Goal: Task Accomplishment & Management: Manage account settings

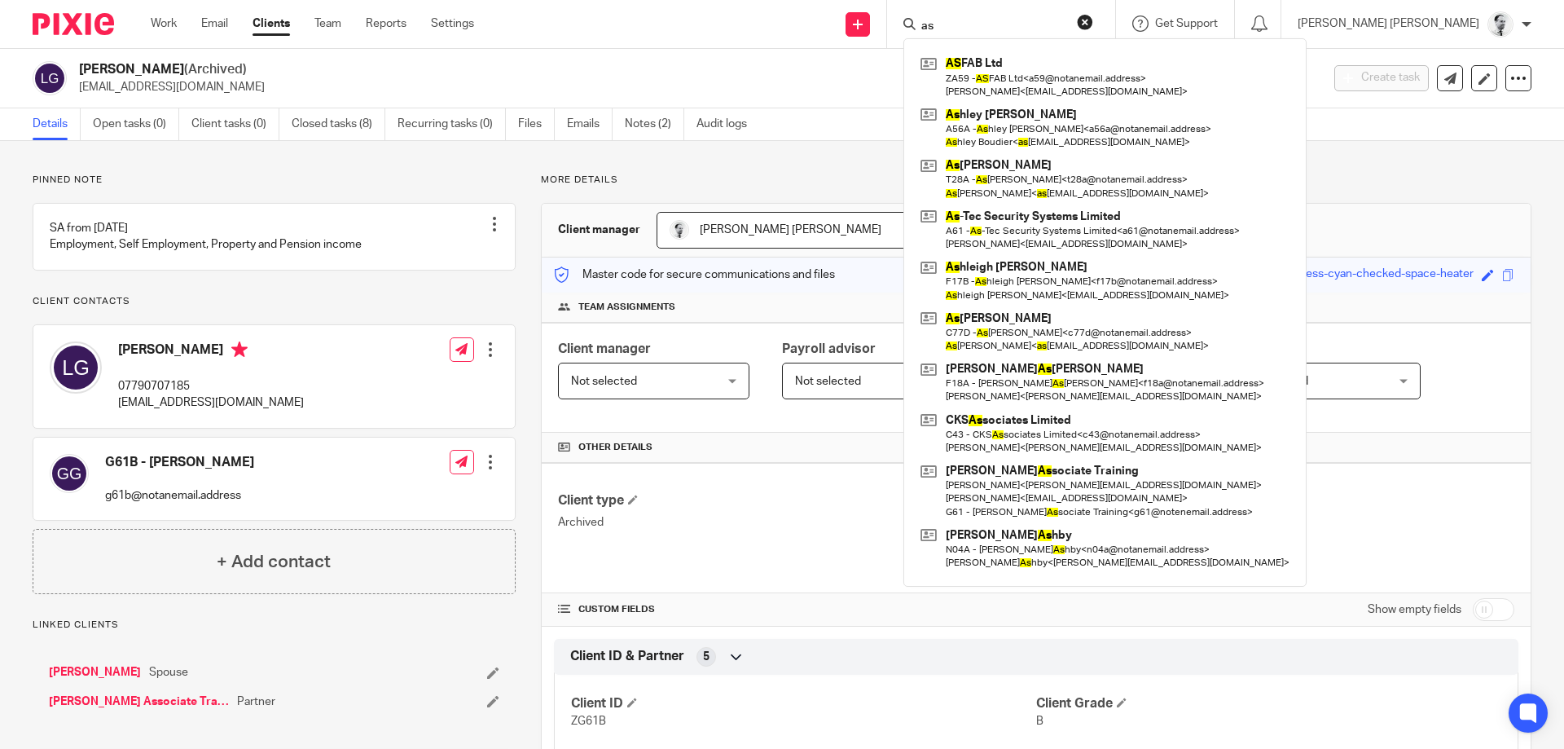
type input "a"
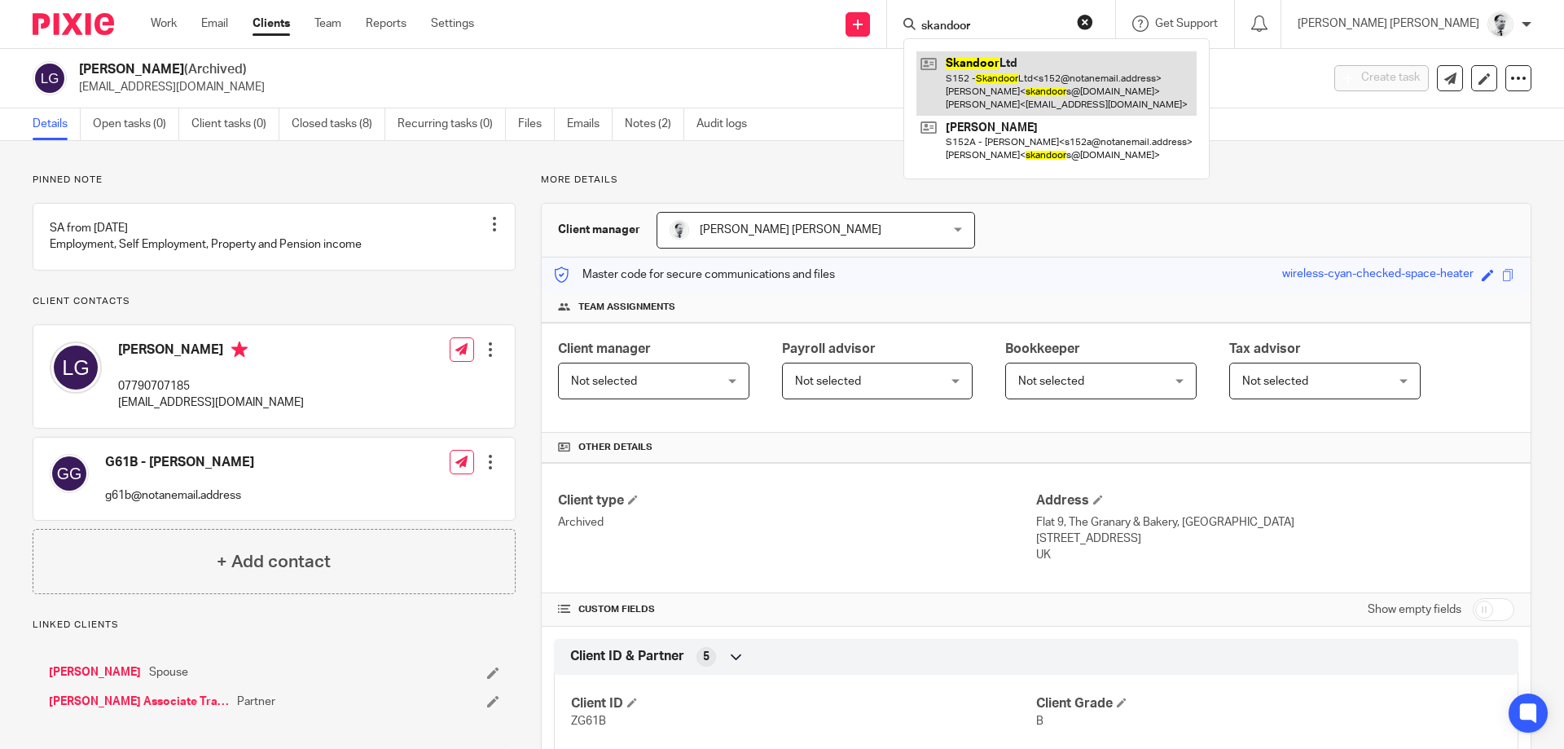
type input "skandoor"
click at [1197, 86] on link at bounding box center [1057, 83] width 280 height 64
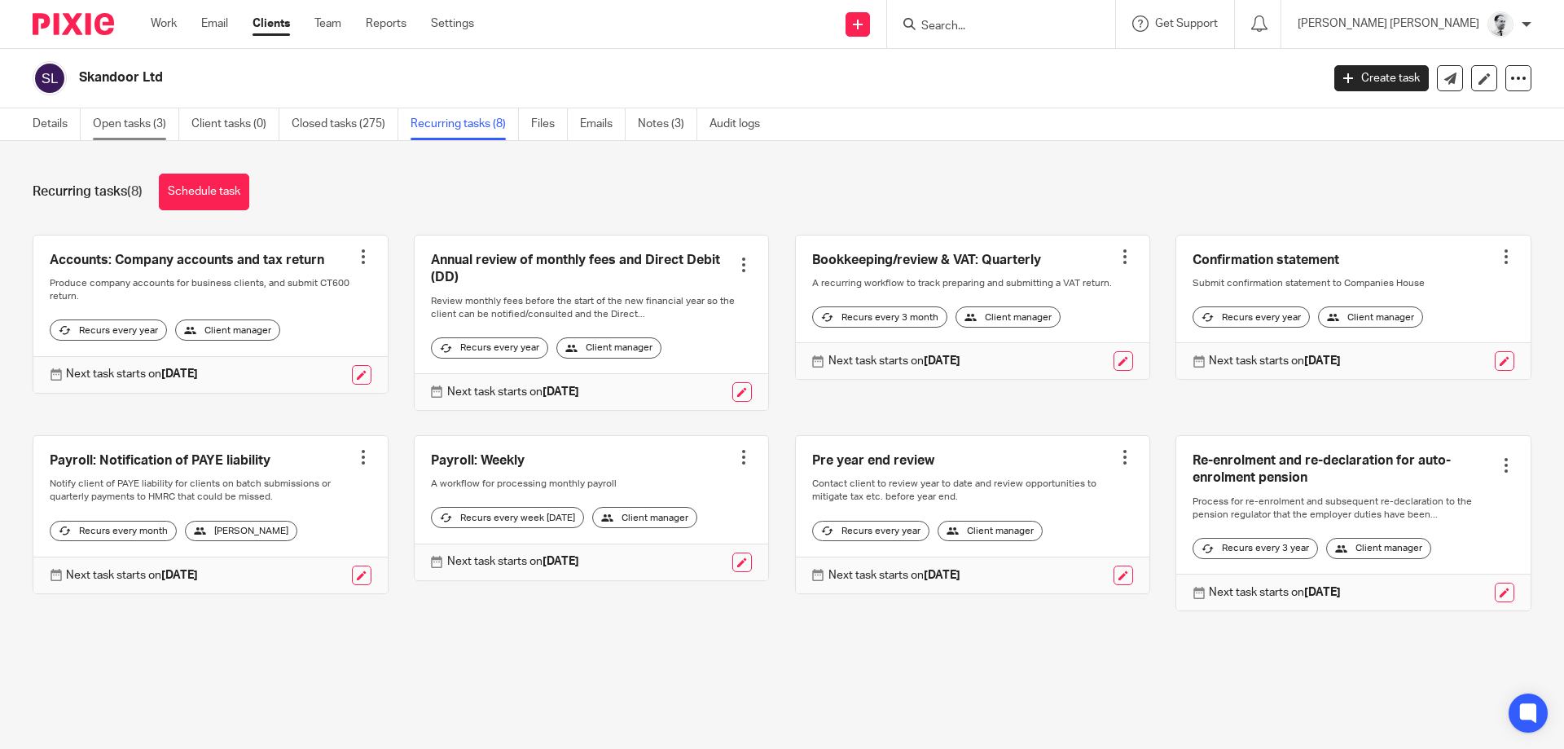
click at [99, 125] on link "Open tasks (3)" at bounding box center [136, 124] width 86 height 32
click at [165, 126] on link "Open tasks (3)" at bounding box center [136, 124] width 86 height 32
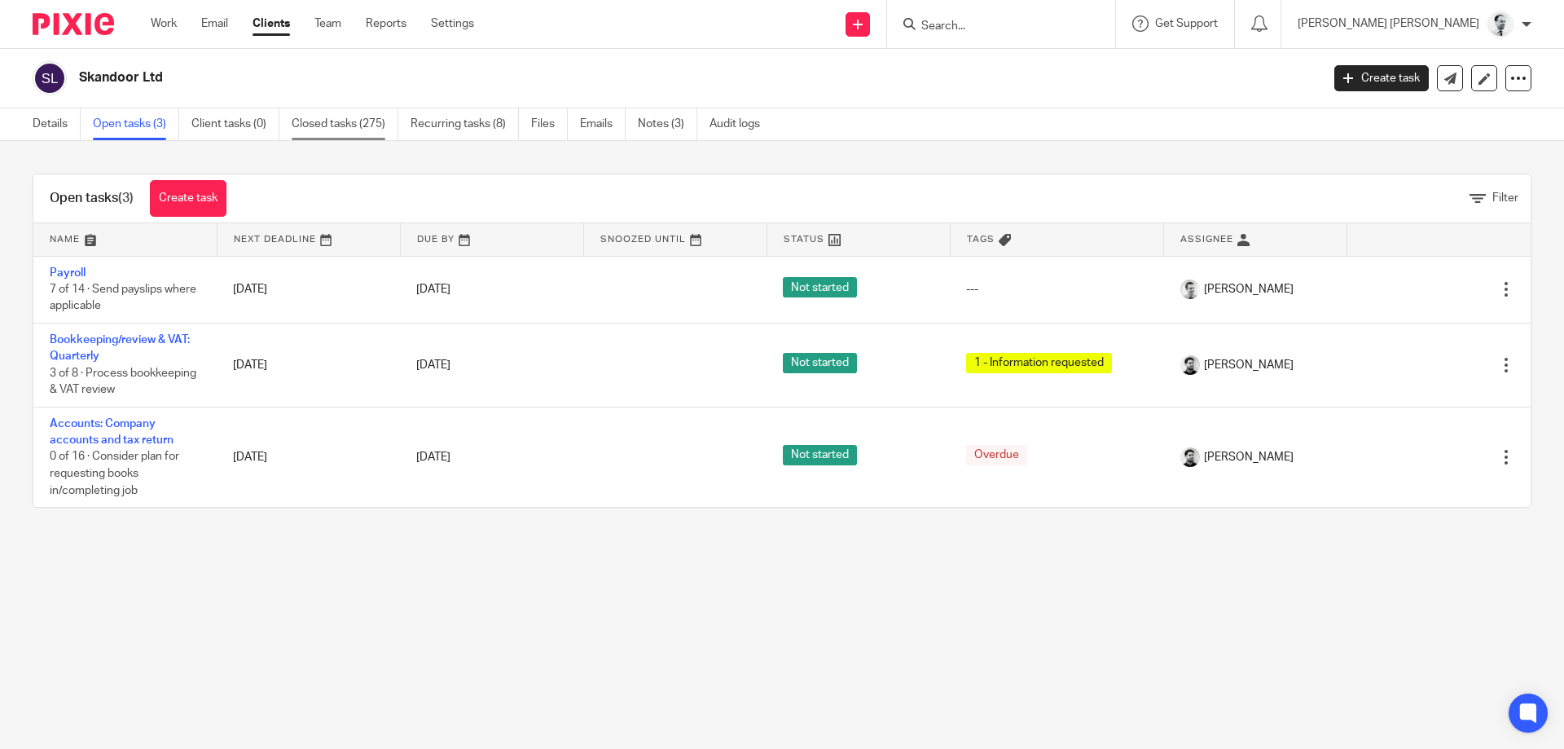
click at [350, 131] on link "Closed tasks (275)" at bounding box center [345, 124] width 107 height 32
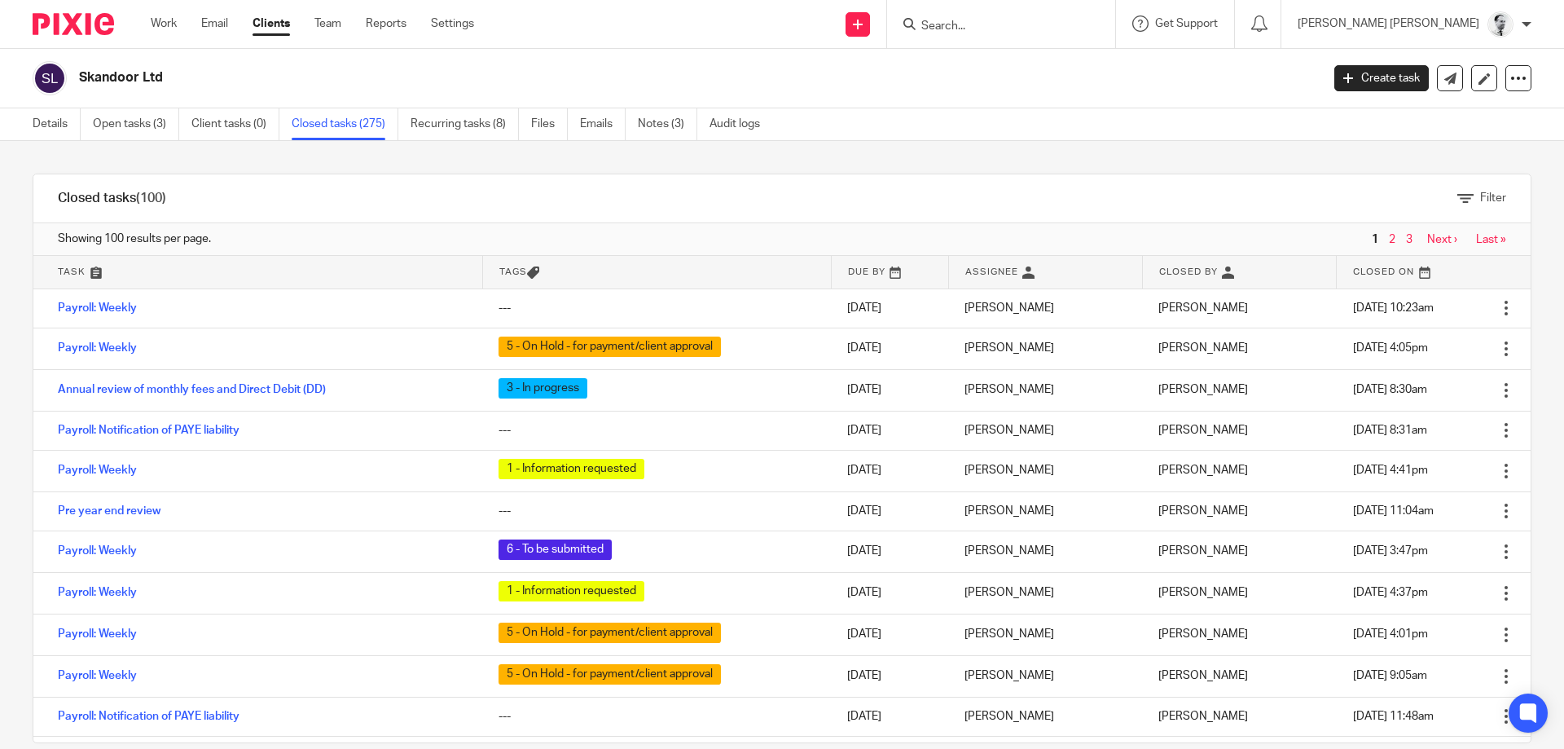
click at [1042, 135] on div "Details Open tasks (3) Client tasks (0) Closed tasks (275) Recurring tasks (8) …" at bounding box center [782, 124] width 1564 height 33
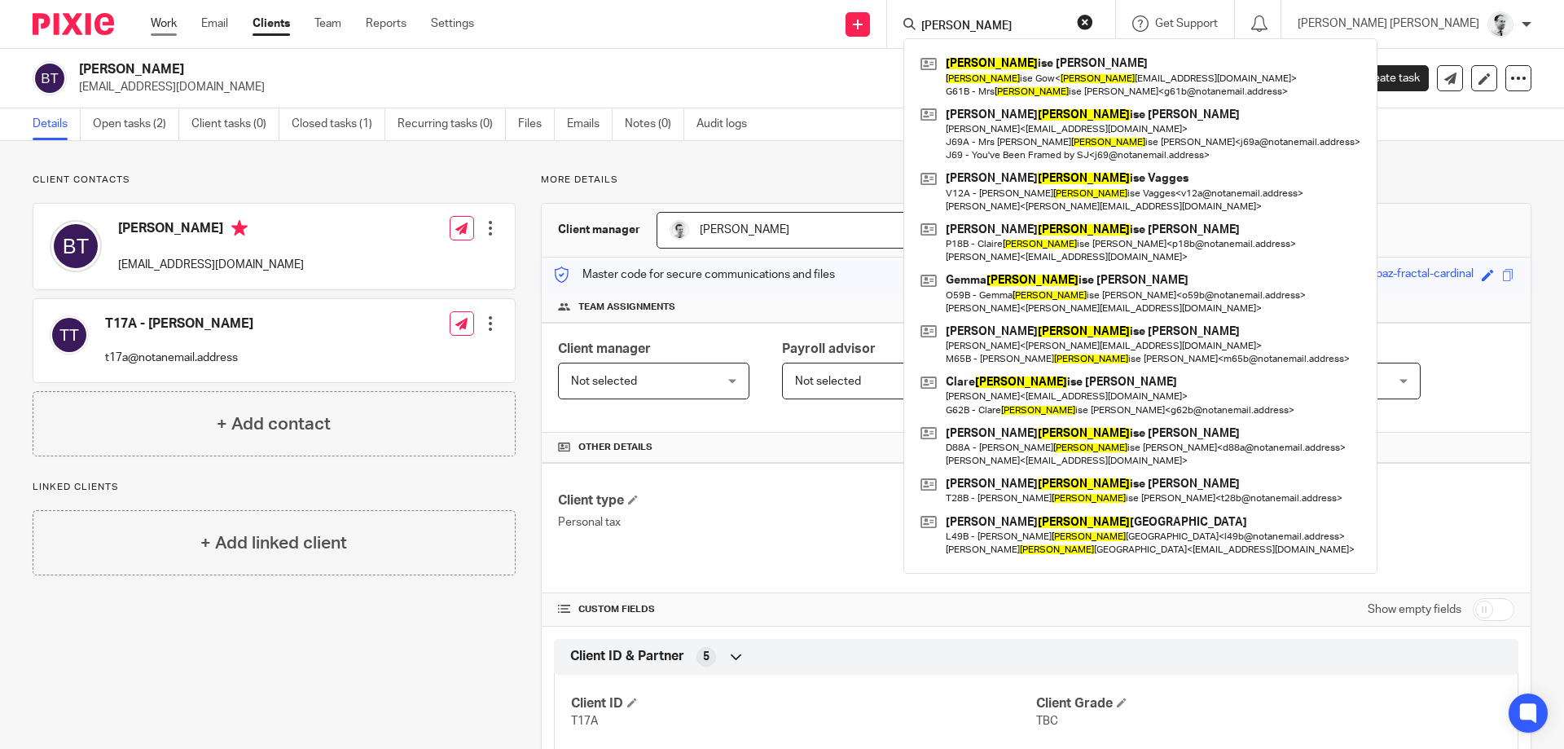
click at [169, 24] on link "Work" at bounding box center [164, 23] width 26 height 16
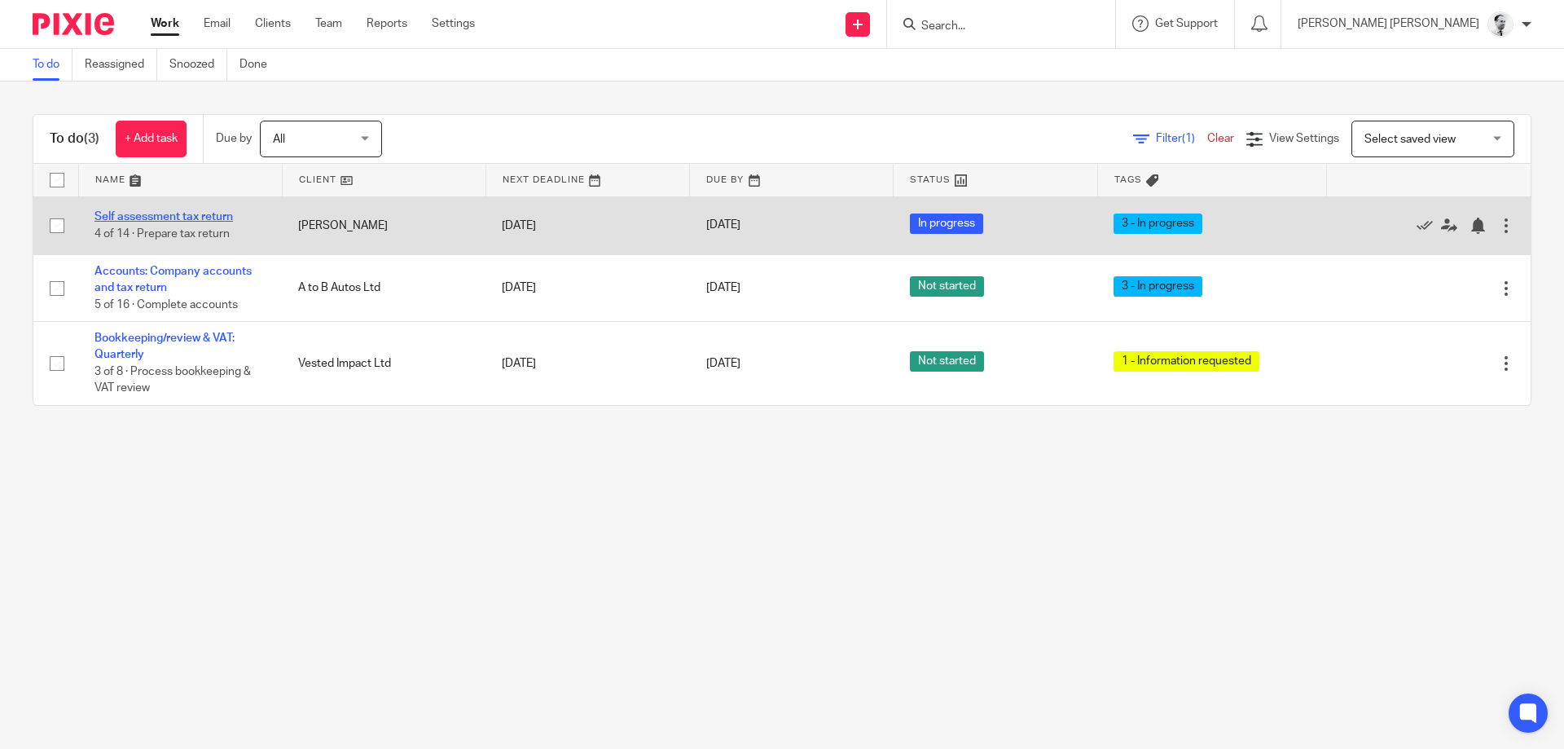
click at [181, 221] on link "Self assessment tax return" at bounding box center [164, 216] width 138 height 11
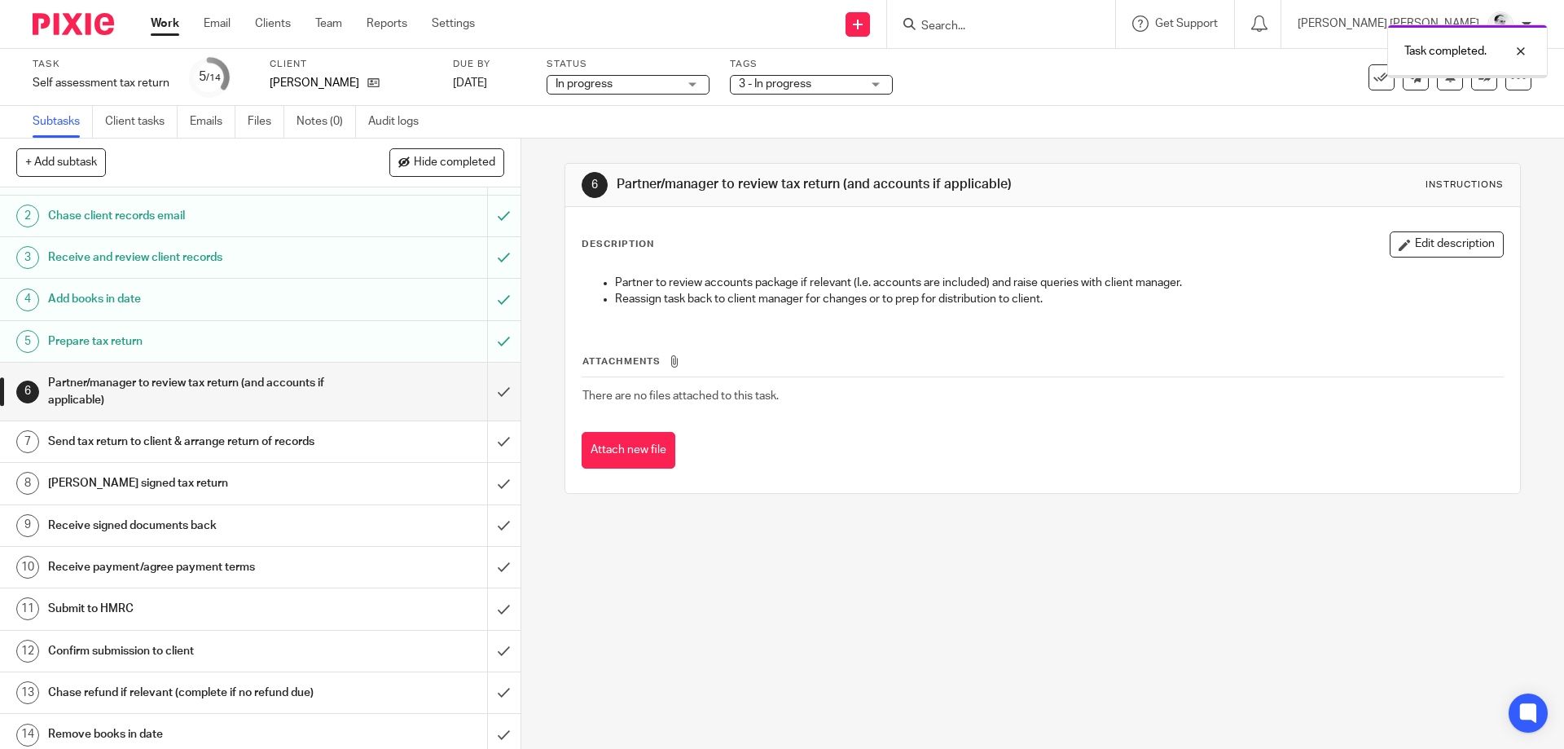
scroll to position [58, 0]
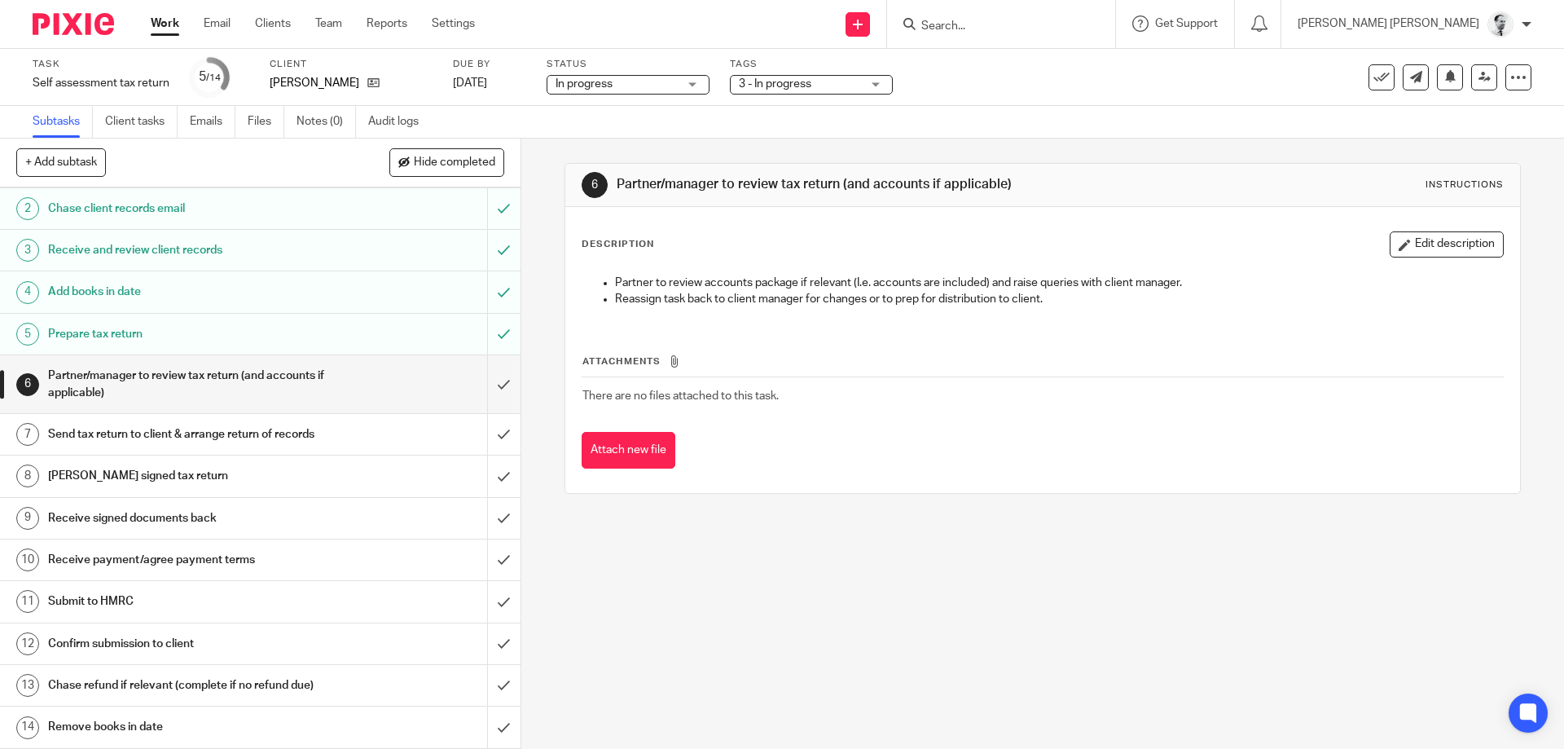
click at [811, 79] on span "3 - In progress" at bounding box center [775, 83] width 73 height 11
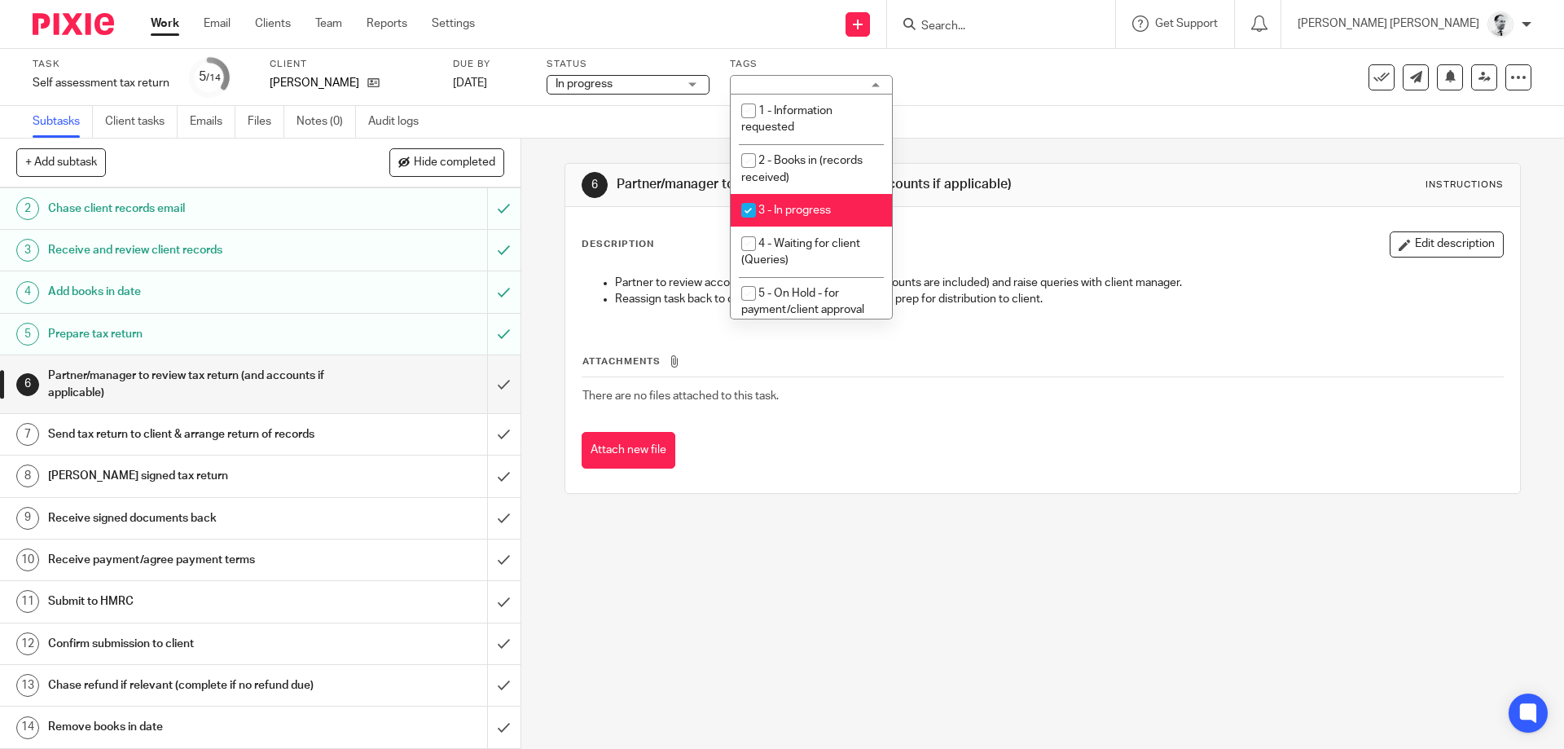
click at [796, 79] on div "3 - In progress" at bounding box center [811, 85] width 163 height 20
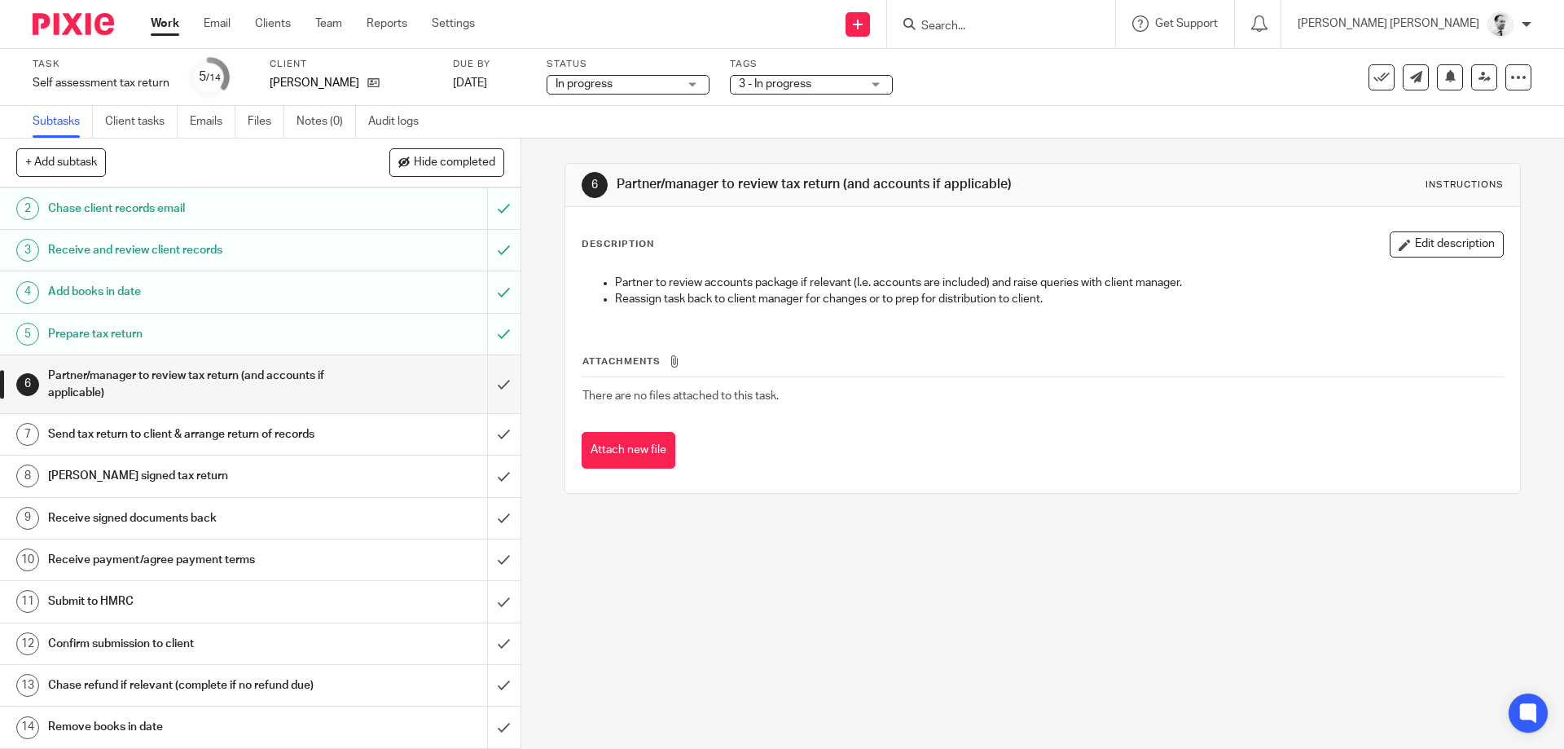
click at [159, 22] on link "Work" at bounding box center [165, 23] width 29 height 16
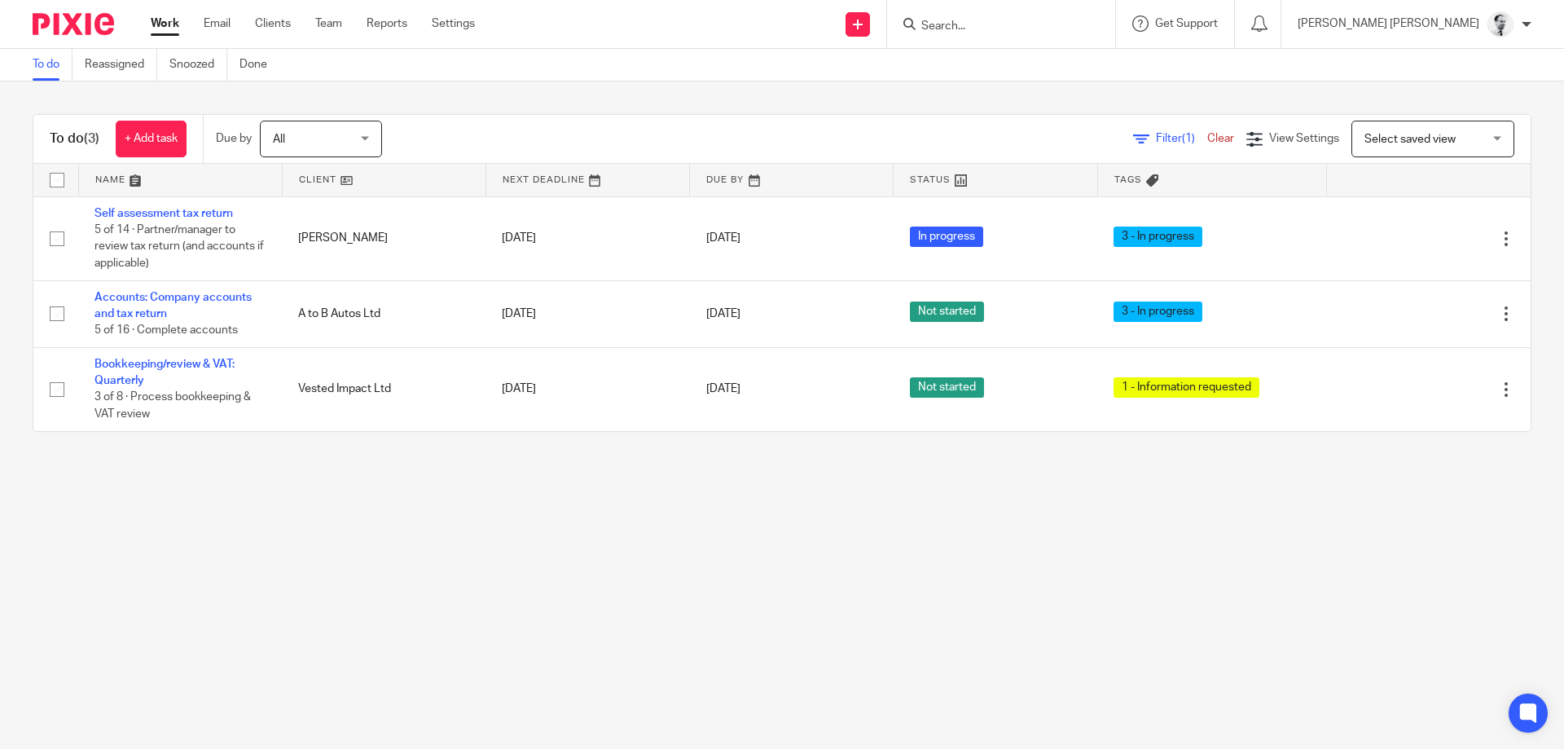
click at [1022, 37] on div at bounding box center [1001, 24] width 228 height 48
click at [1053, 29] on input "Search" at bounding box center [993, 27] width 147 height 15
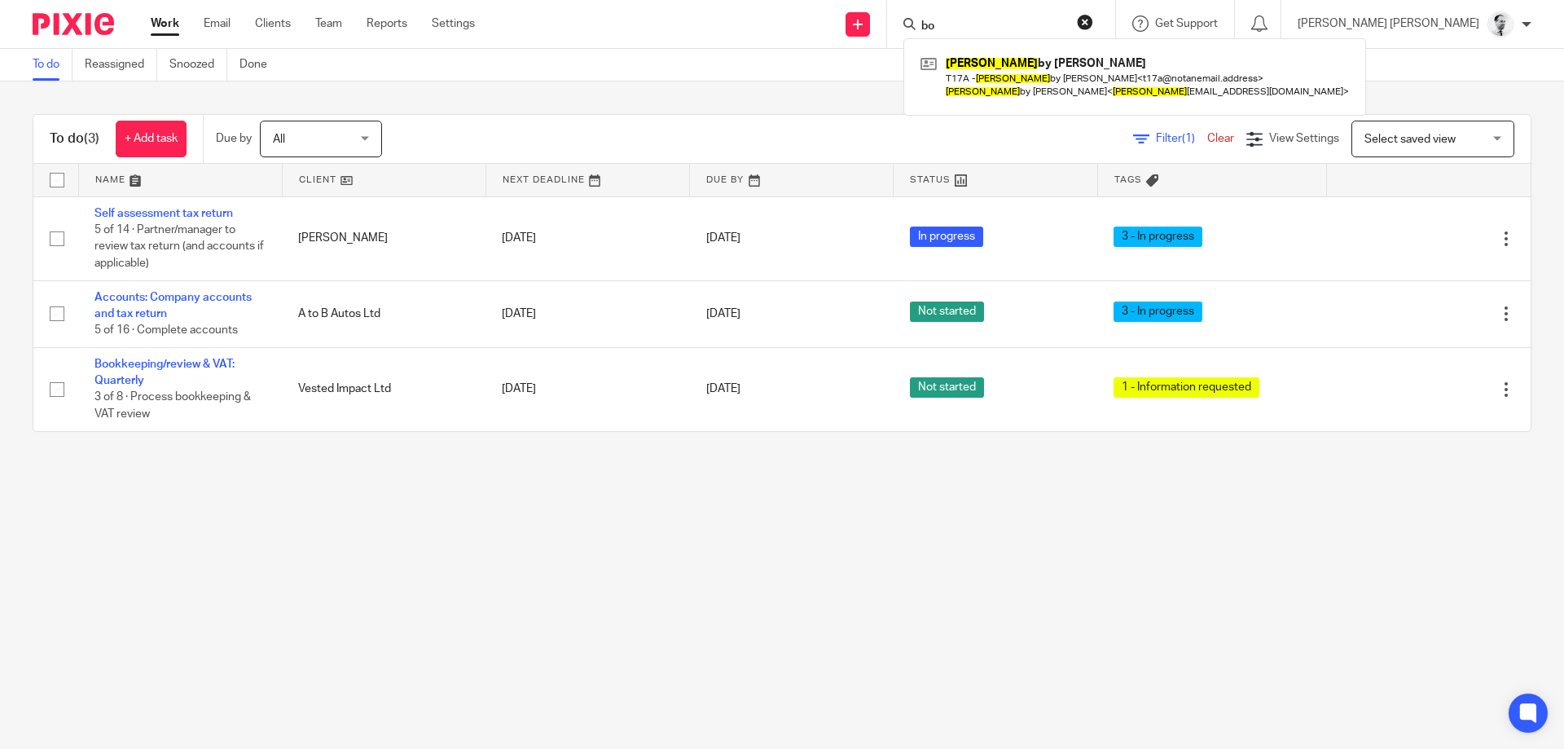
type input "b"
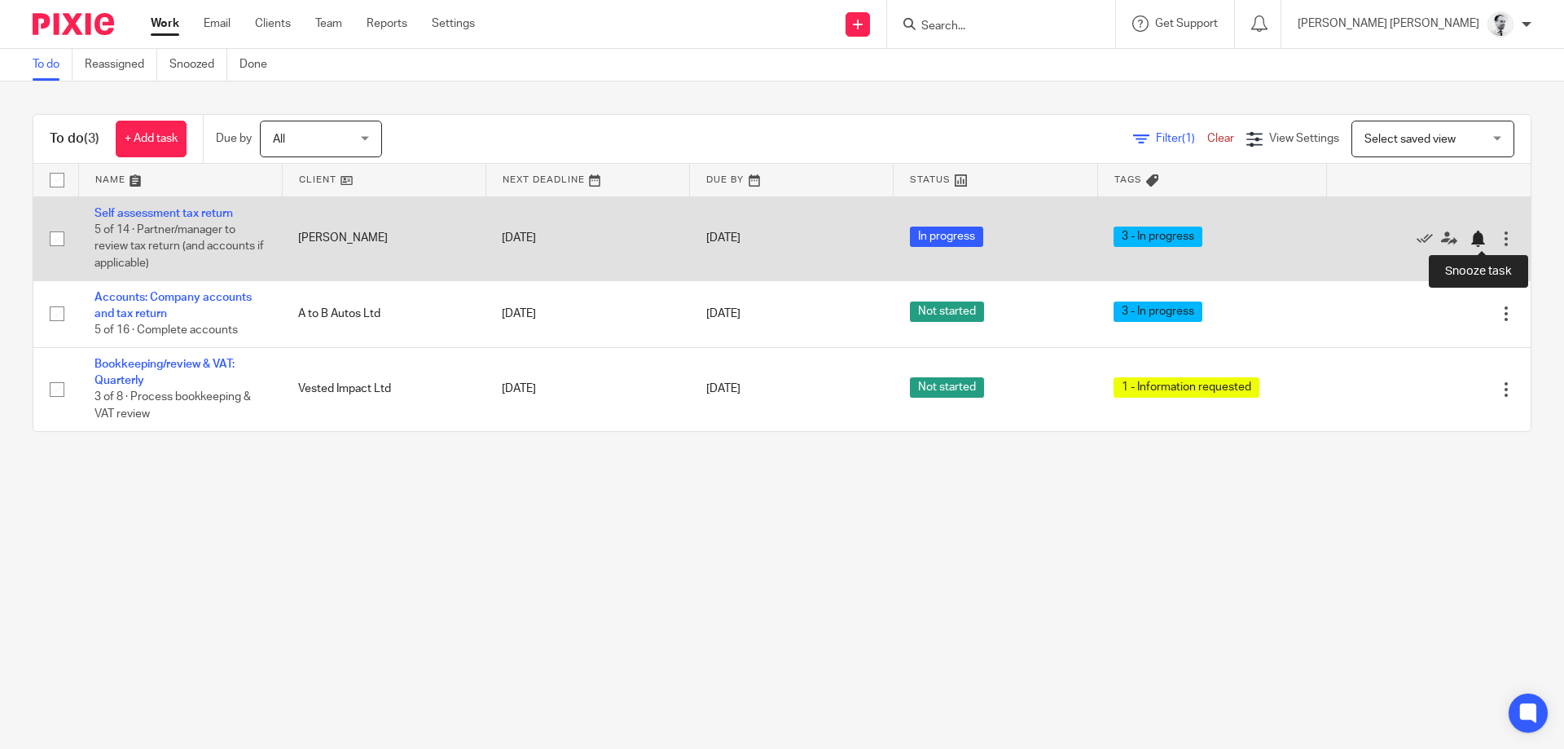
click at [1480, 235] on div at bounding box center [1478, 239] width 16 height 16
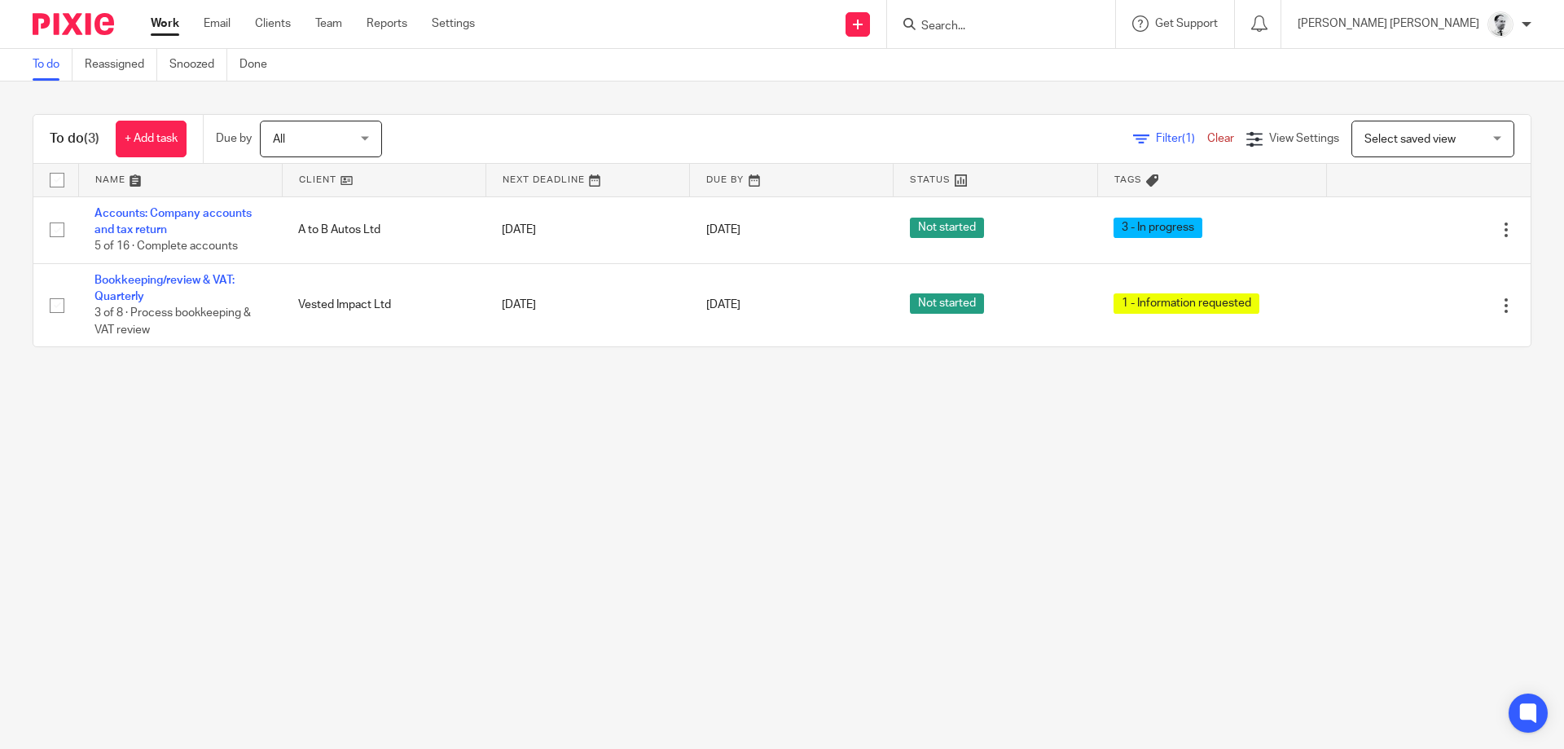
click at [1031, 28] on input "Search" at bounding box center [993, 27] width 147 height 15
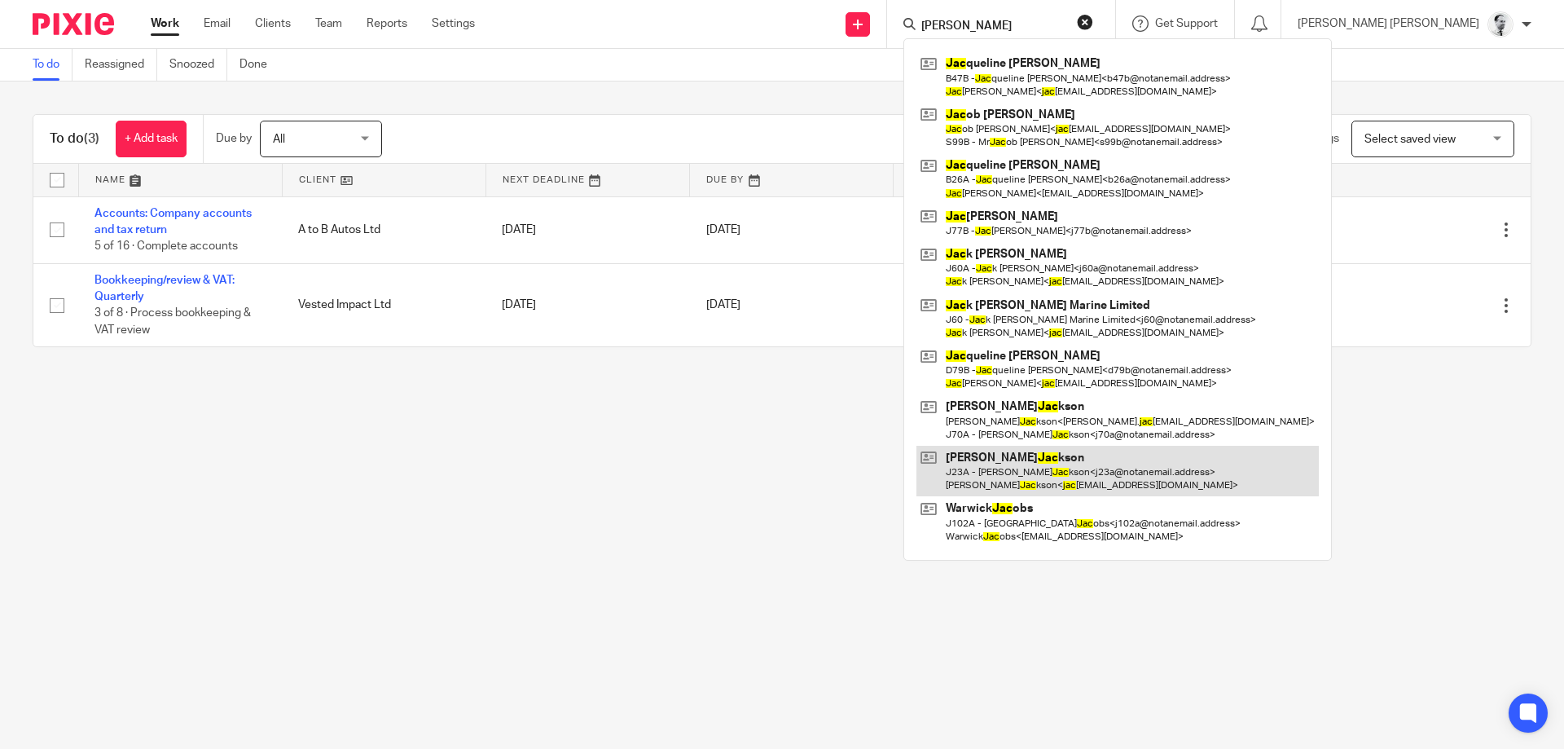
type input "jo jac"
click at [1094, 477] on link at bounding box center [1118, 471] width 402 height 51
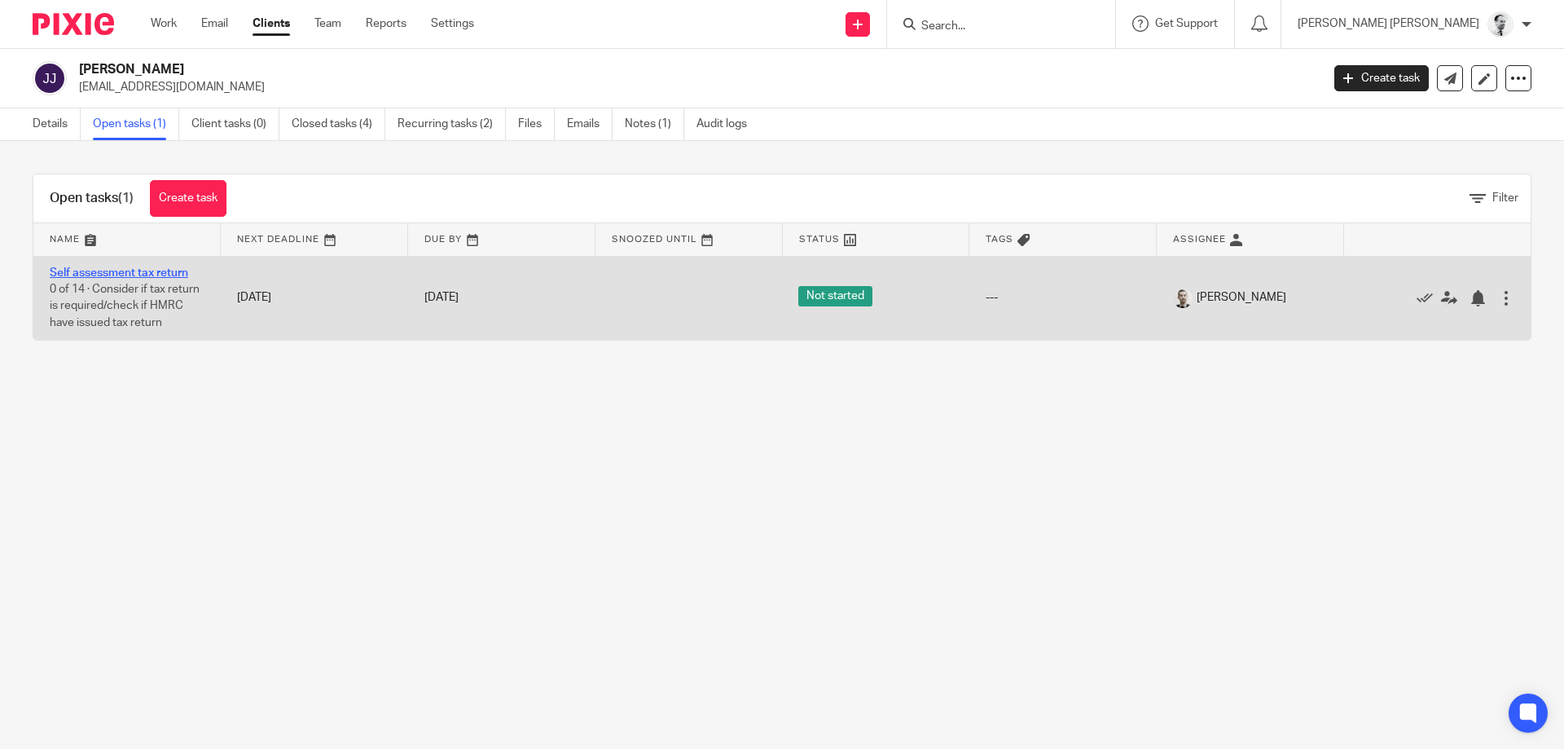
click at [141, 275] on link "Self assessment tax return" at bounding box center [119, 272] width 138 height 11
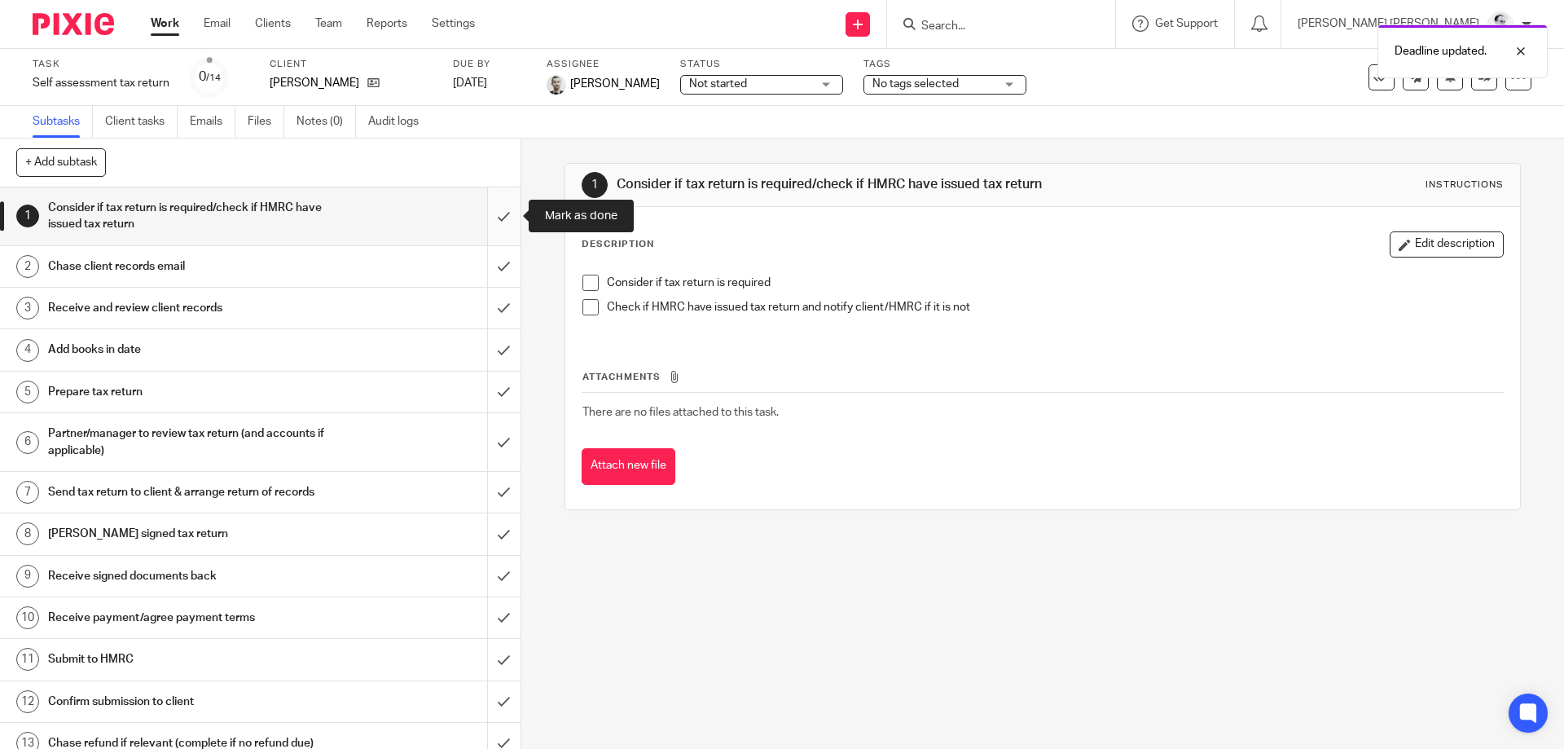
click at [506, 214] on input "submit" at bounding box center [260, 216] width 521 height 58
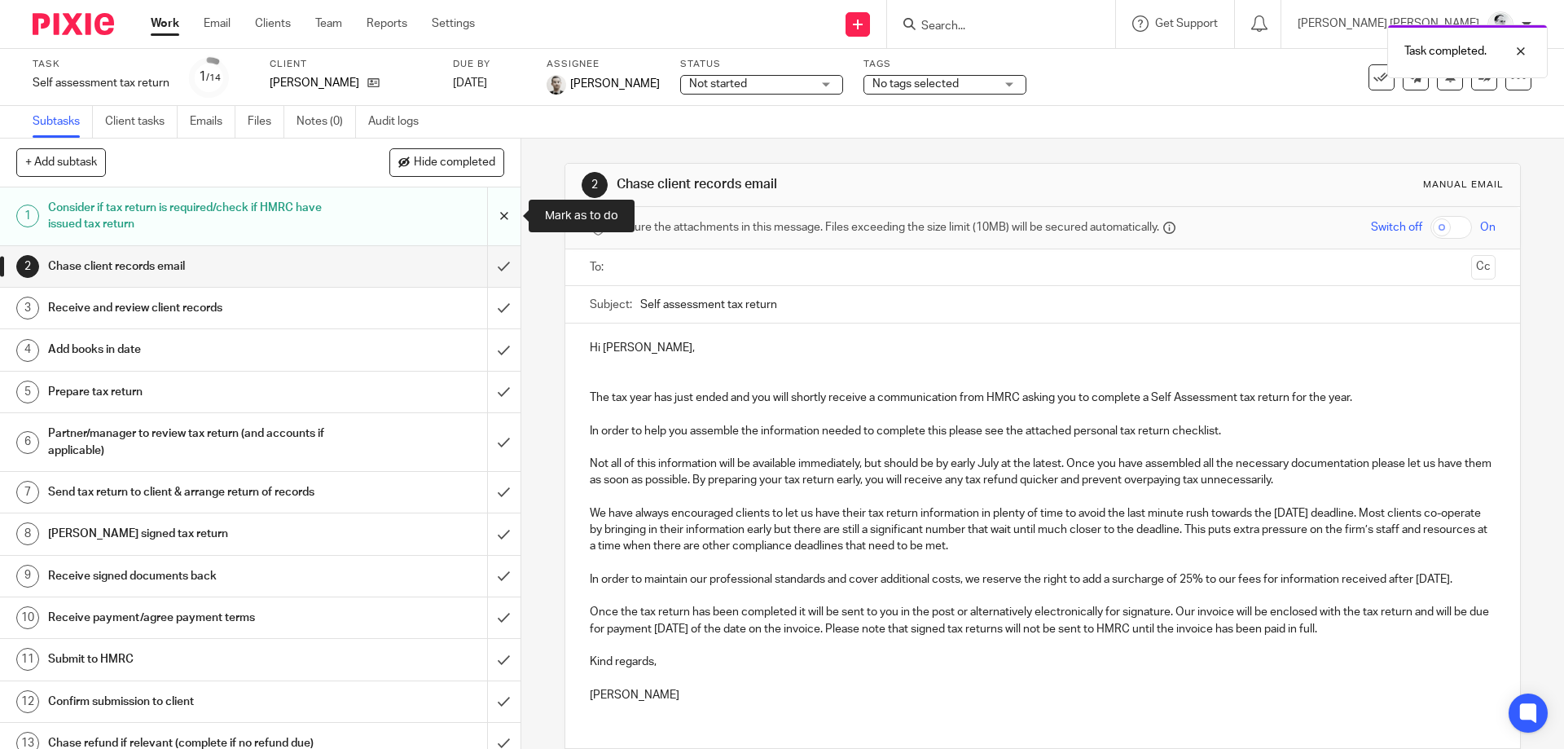
click at [505, 218] on input "submit" at bounding box center [260, 216] width 521 height 58
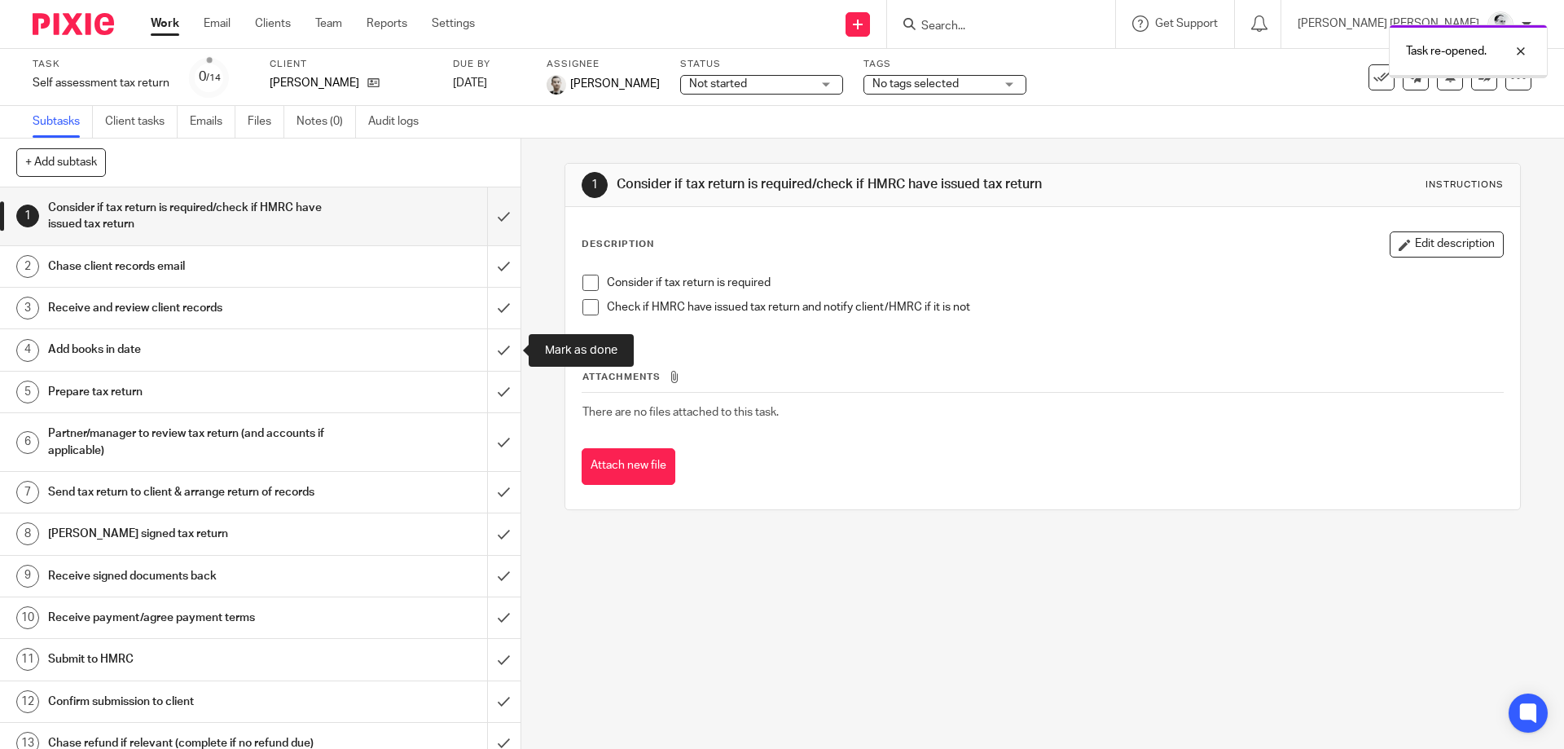
click at [508, 333] on input "submit" at bounding box center [260, 349] width 521 height 41
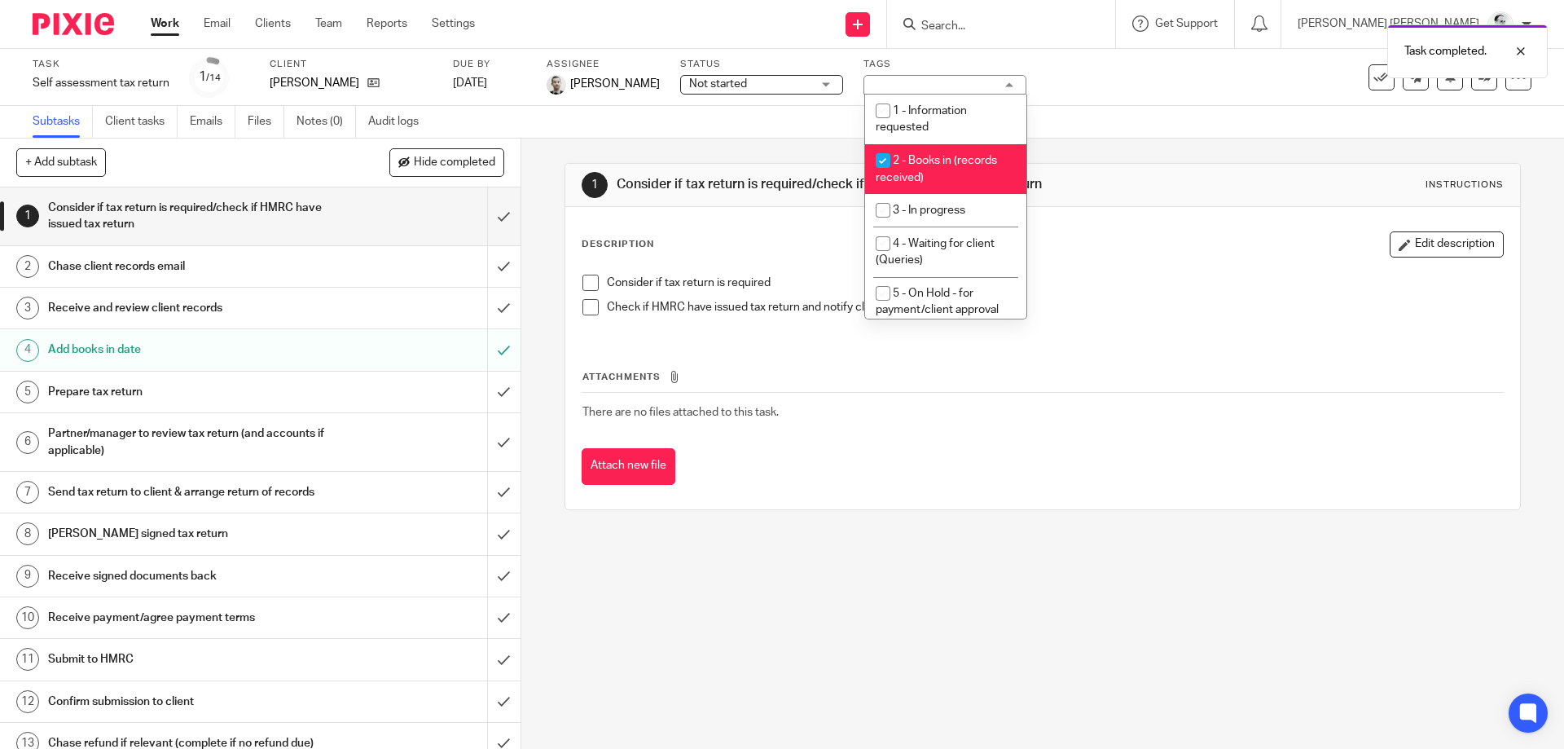
click at [1181, 161] on div "1 Consider if tax return is required/check if HMRC have issued tax return Instr…" at bounding box center [1043, 336] width 956 height 396
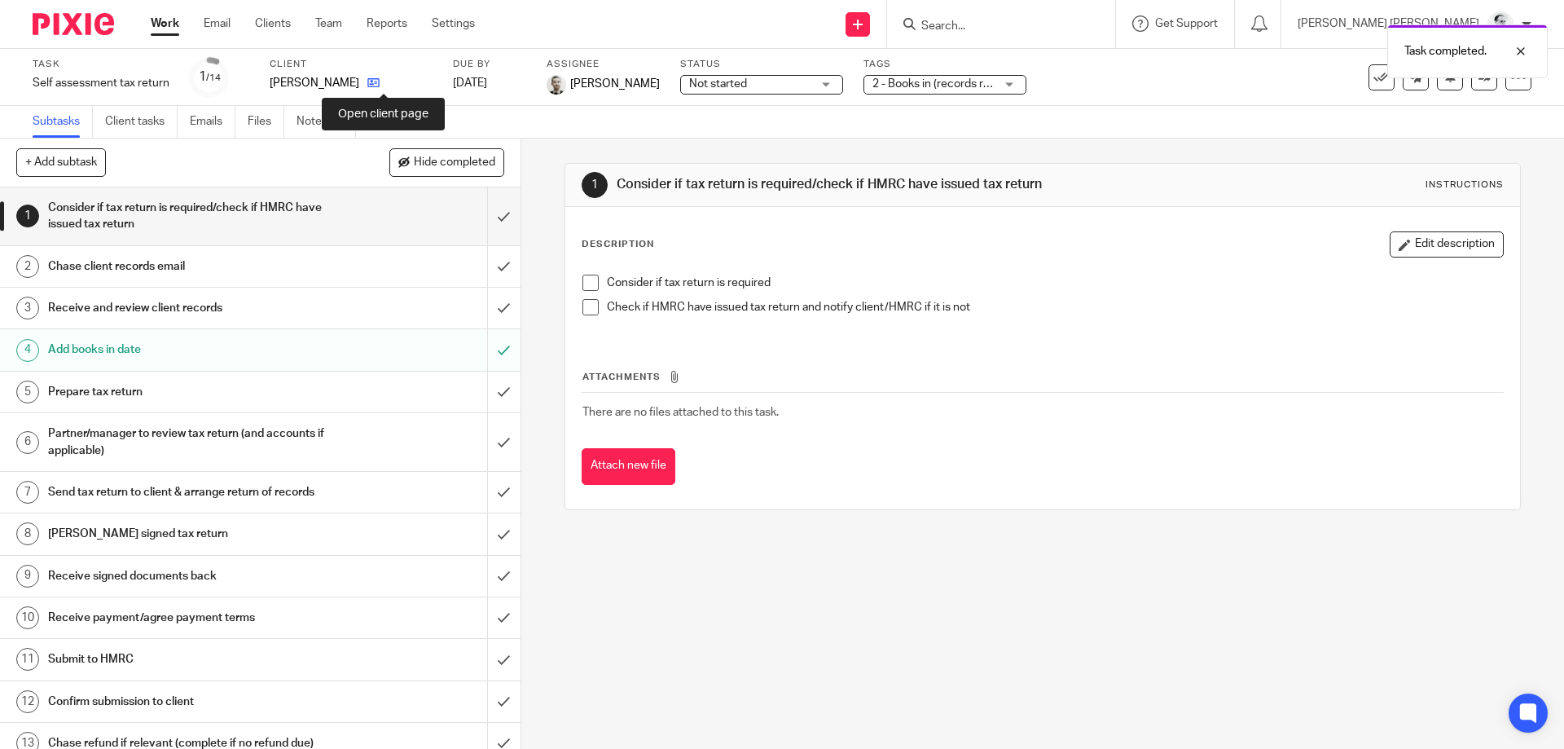
click at [379, 81] on icon at bounding box center [373, 83] width 12 height 12
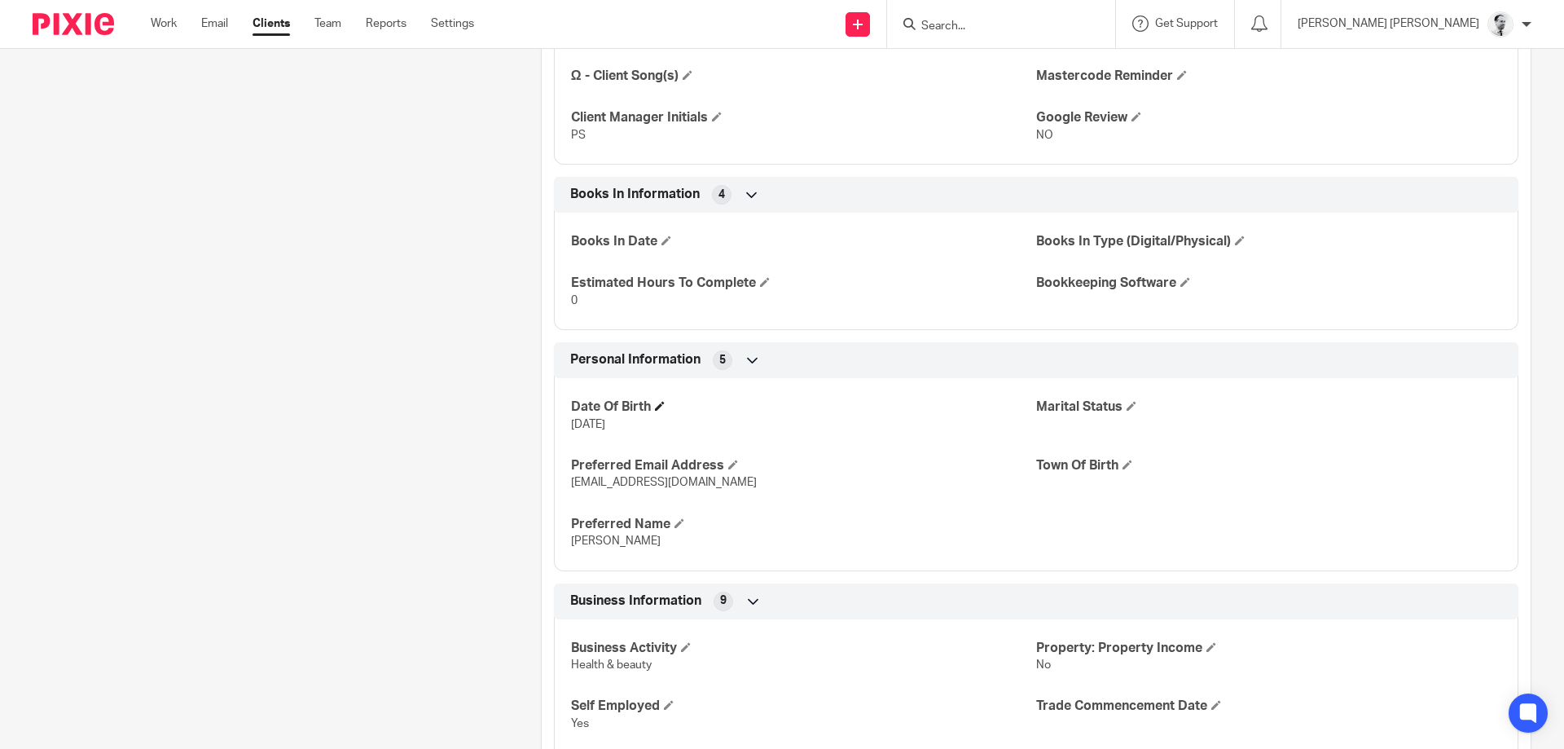
scroll to position [766, 0]
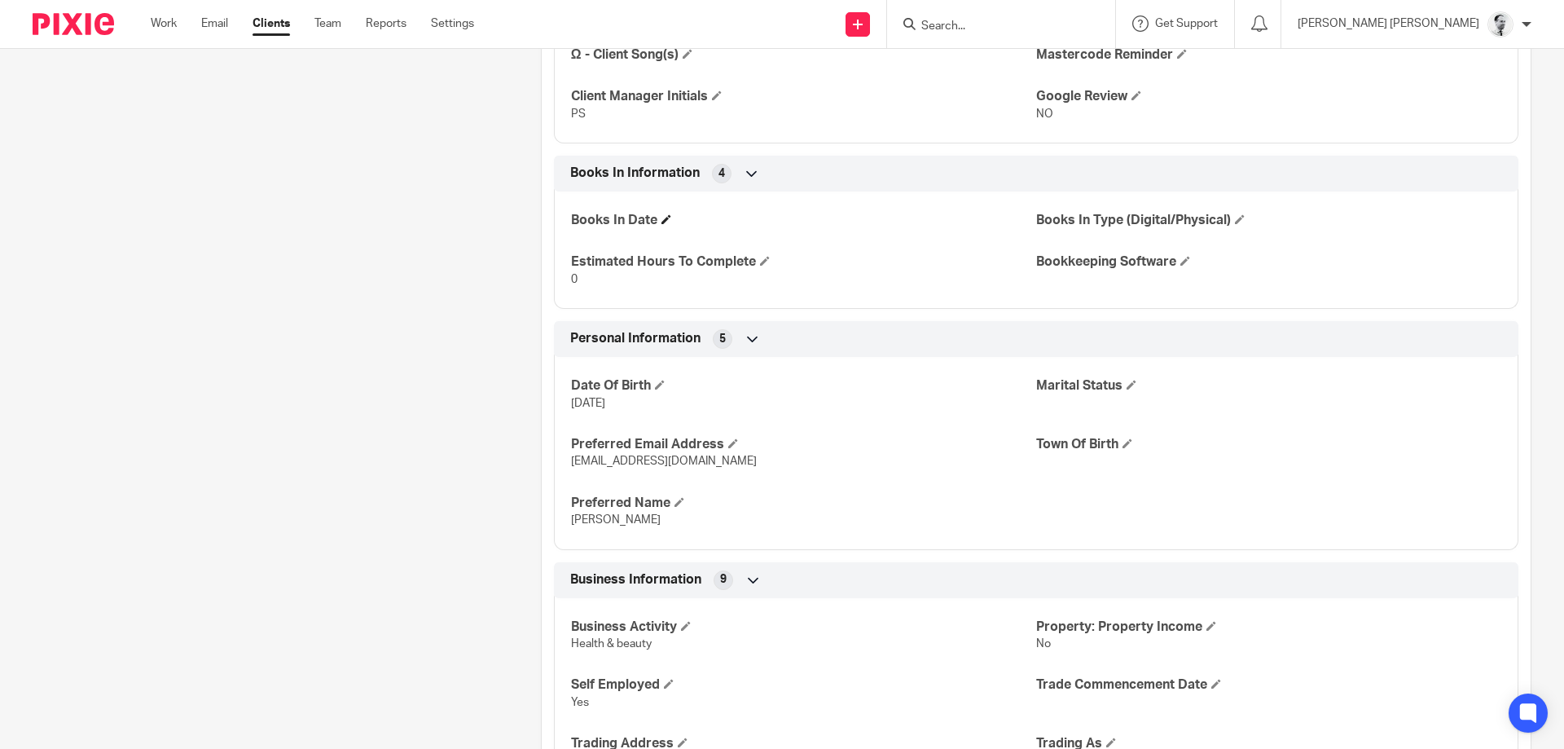
click at [666, 215] on span at bounding box center [667, 219] width 10 height 10
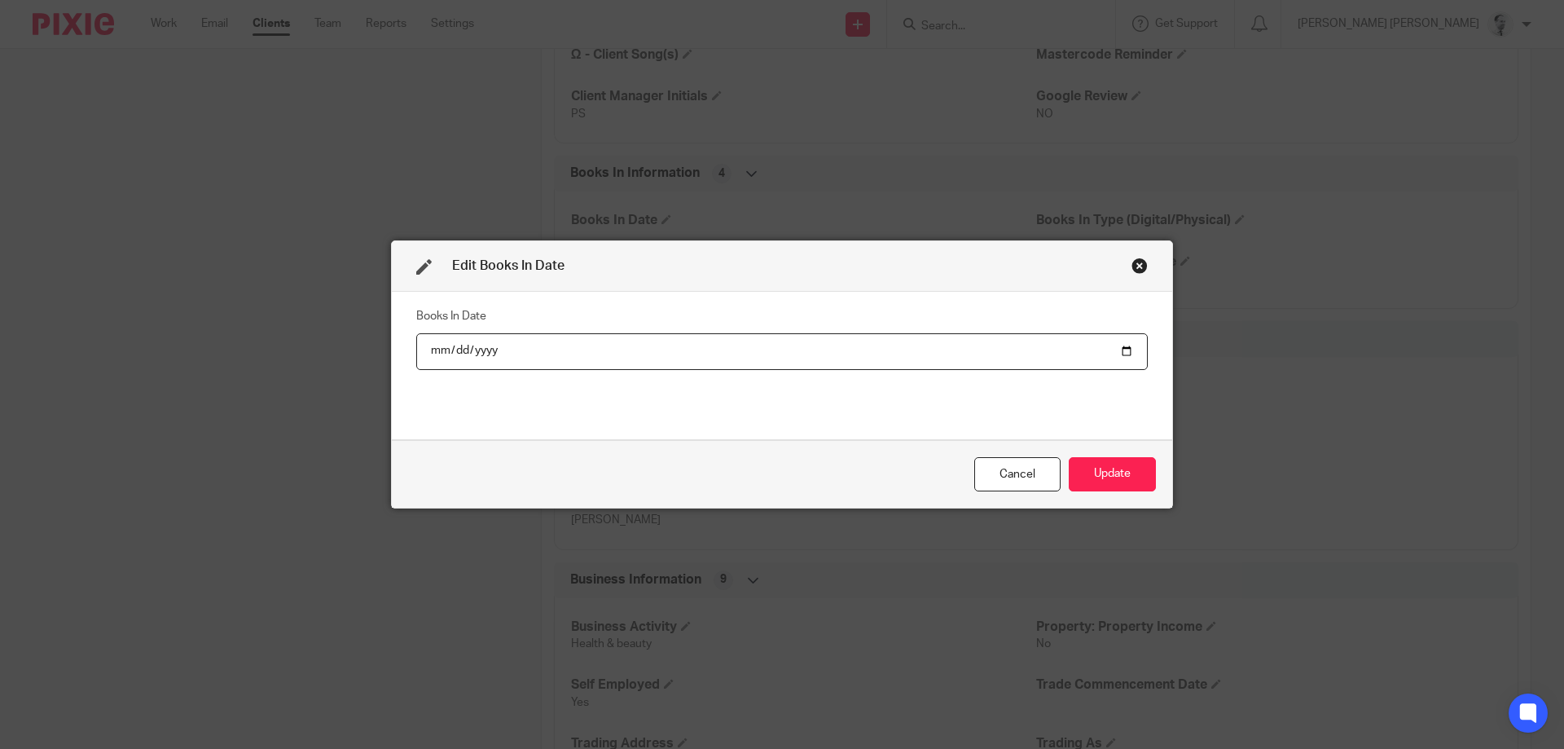
type input "2025-09-19"
click at [1111, 479] on button "Update" at bounding box center [1112, 474] width 87 height 35
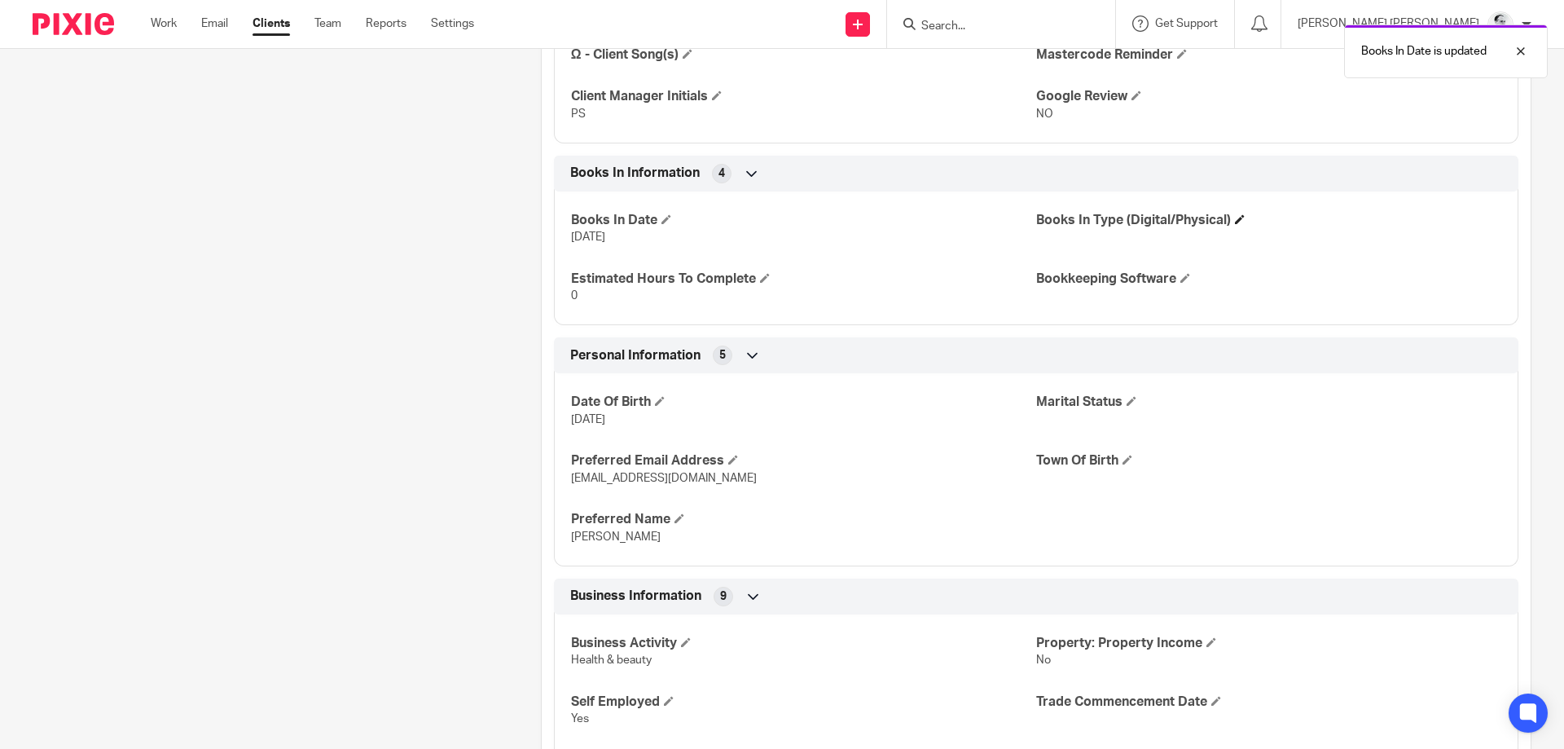
click at [1237, 216] on h4 "Books In Type (Digital/Physical)" at bounding box center [1268, 220] width 465 height 17
click at [1243, 218] on span at bounding box center [1240, 219] width 10 height 10
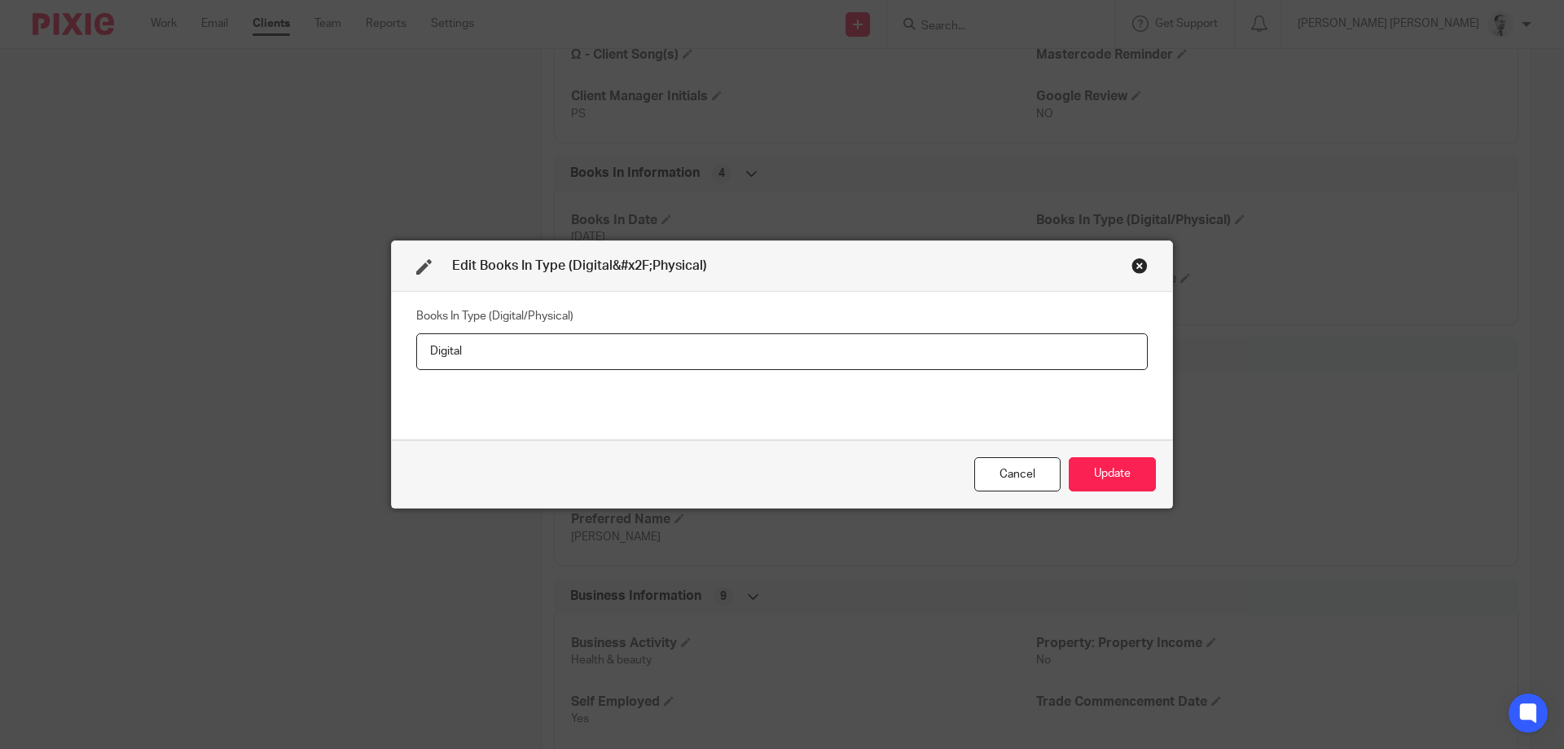
drag, startPoint x: 990, startPoint y: 362, endPoint x: 397, endPoint y: 321, distance: 594.5
click at [416, 333] on input "Digital" at bounding box center [782, 351] width 732 height 37
type input "Physical"
click at [1135, 468] on button "Update" at bounding box center [1112, 474] width 87 height 35
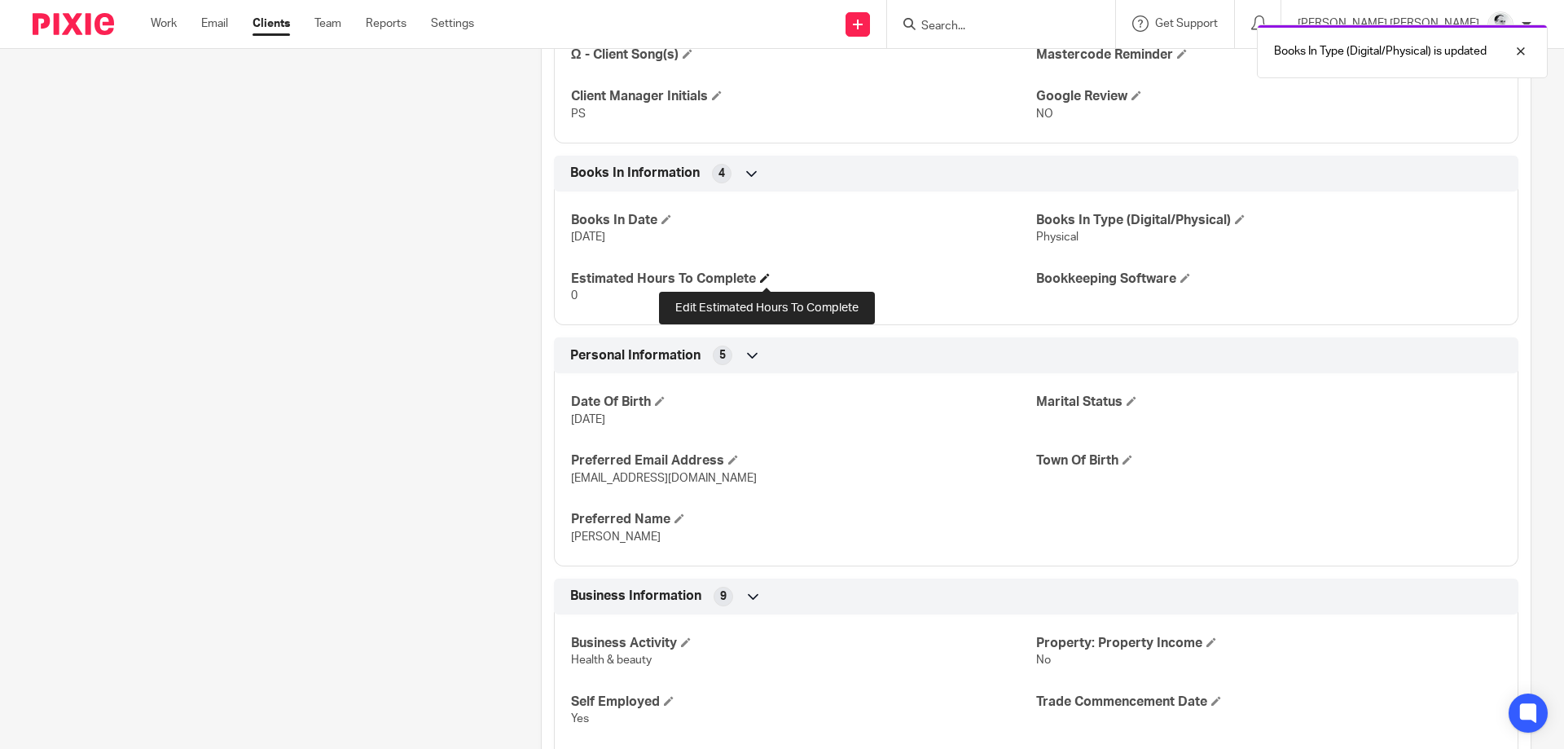
click at [764, 282] on span at bounding box center [765, 278] width 10 height 10
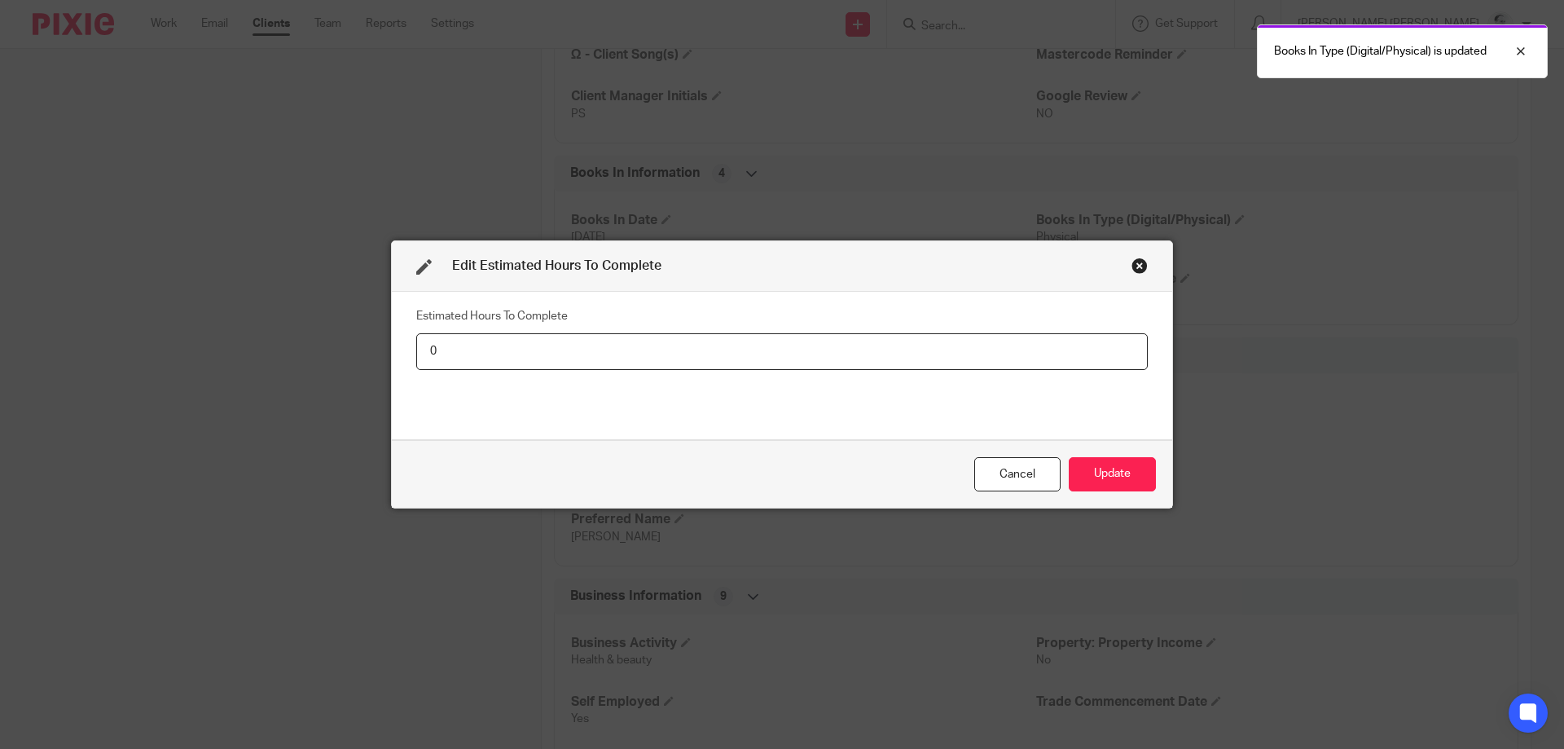
drag, startPoint x: 505, startPoint y: 356, endPoint x: 410, endPoint y: 343, distance: 96.2
click at [419, 344] on input "0" at bounding box center [782, 351] width 732 height 37
type input "4"
click at [1069, 457] on button "Update" at bounding box center [1112, 474] width 87 height 35
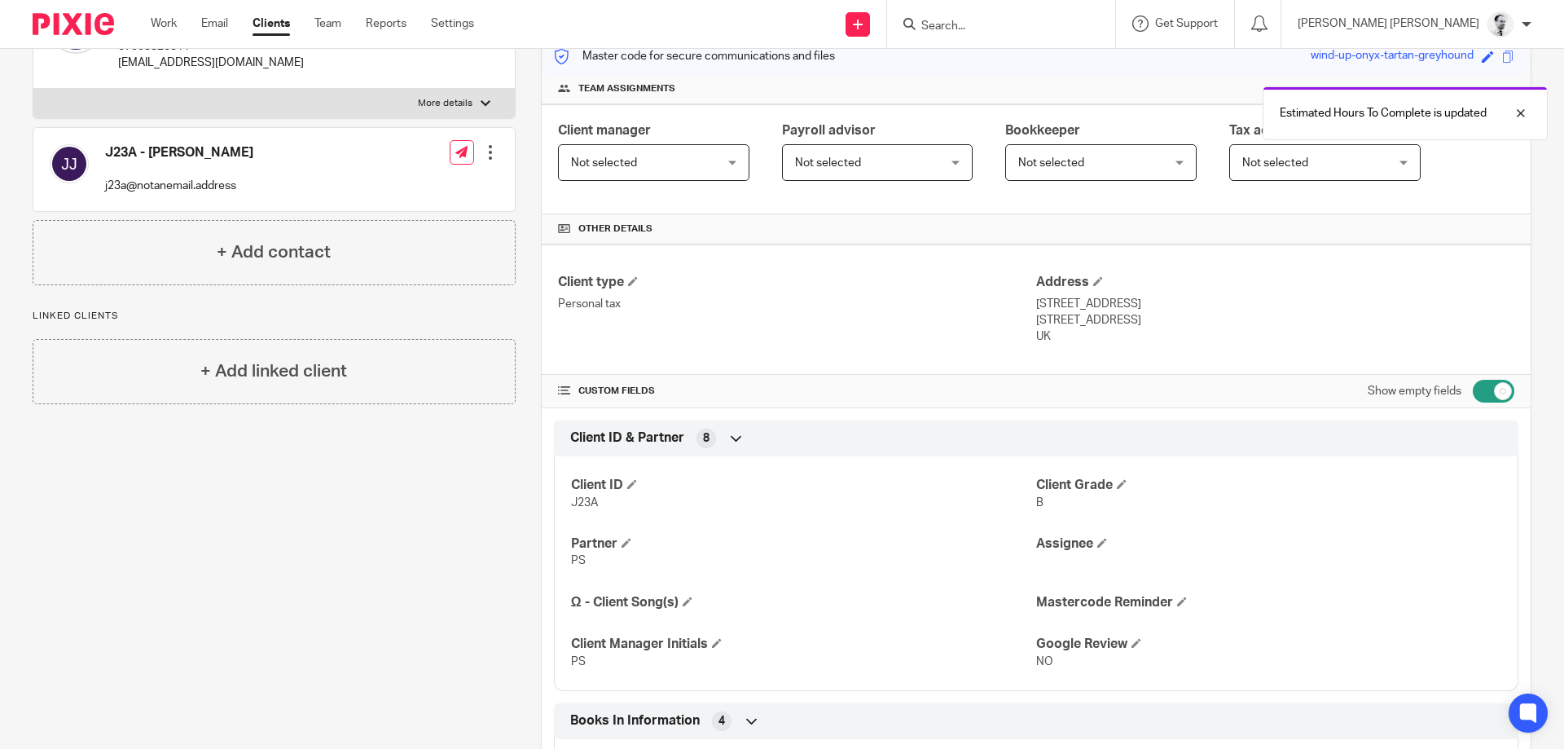
scroll to position [0, 0]
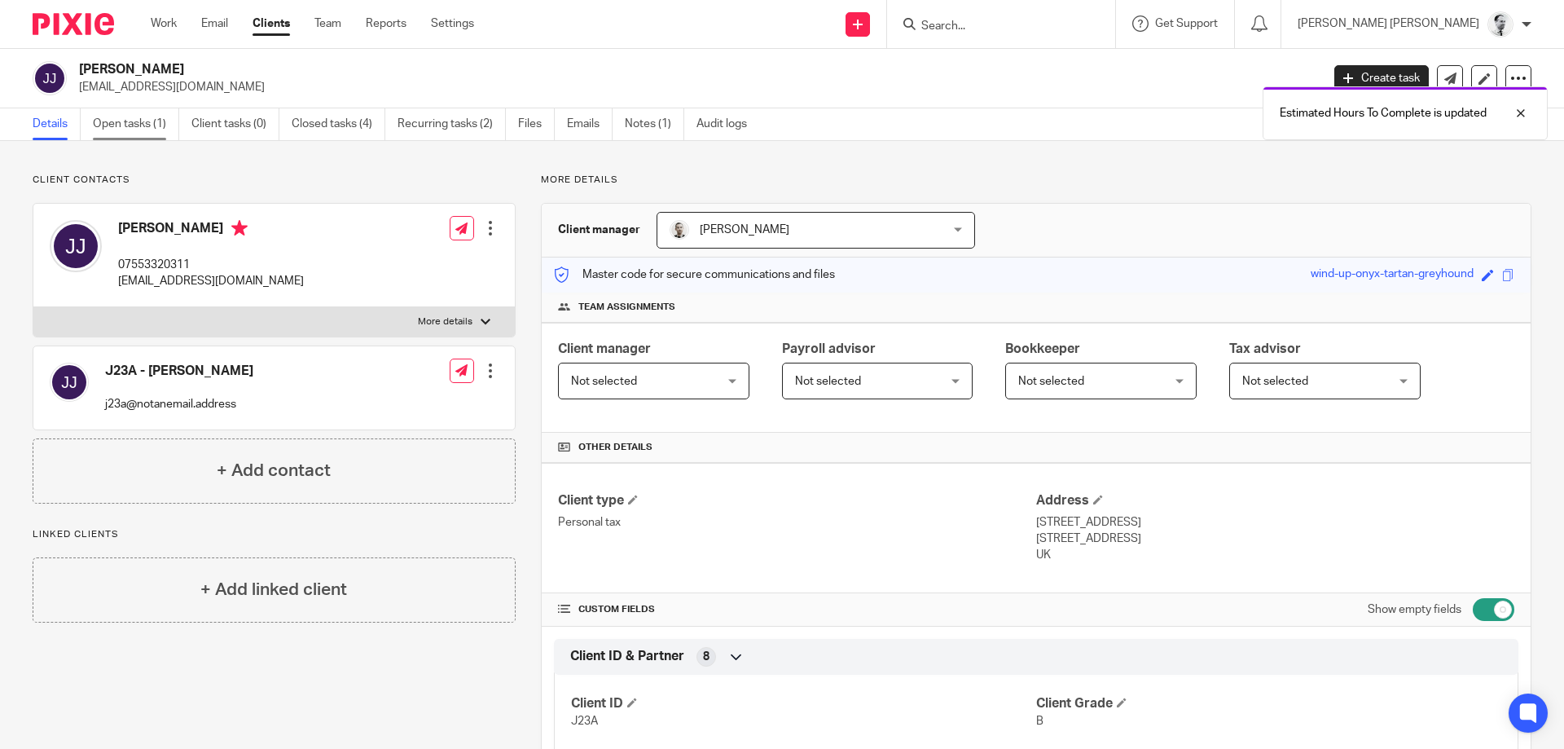
click at [146, 121] on link "Open tasks (1)" at bounding box center [136, 124] width 86 height 32
